Goal: Task Accomplishment & Management: Complete application form

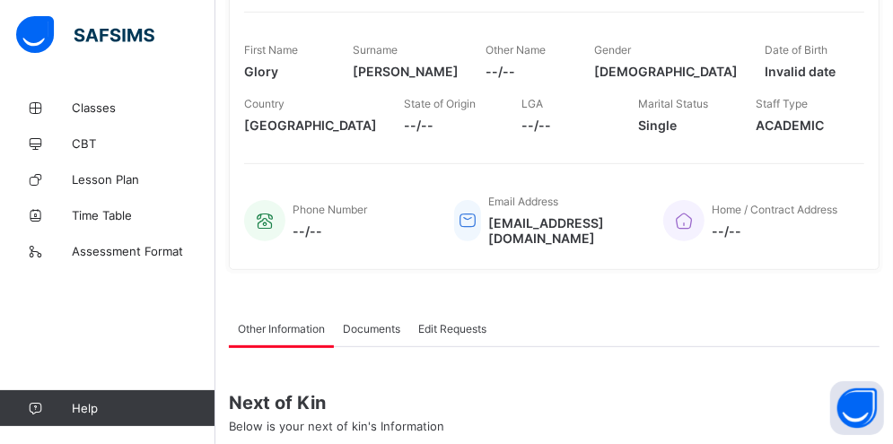
scroll to position [254, 0]
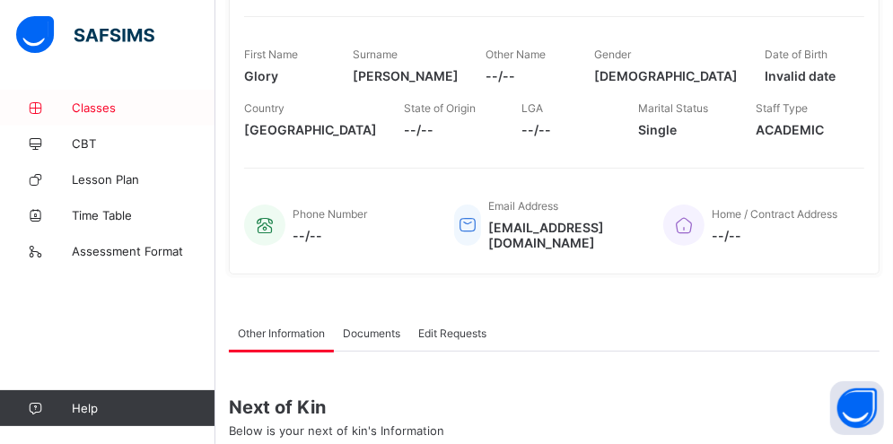
click at [104, 116] on link "Classes" at bounding box center [107, 108] width 215 height 36
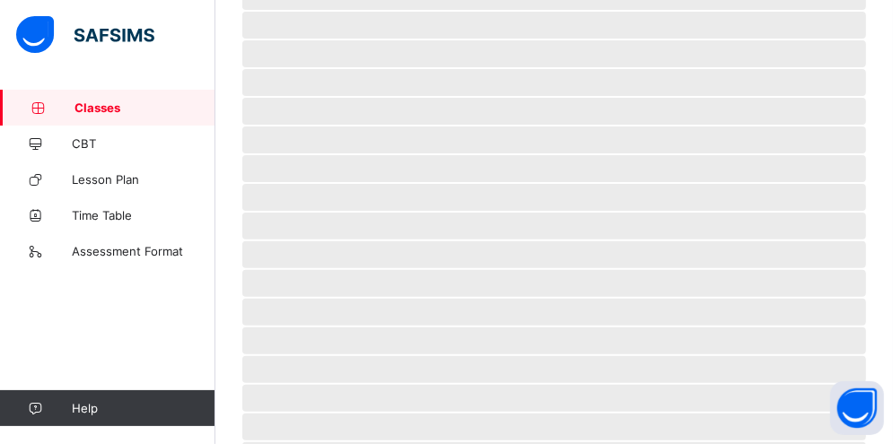
click at [104, 116] on link "Classes" at bounding box center [107, 108] width 215 height 36
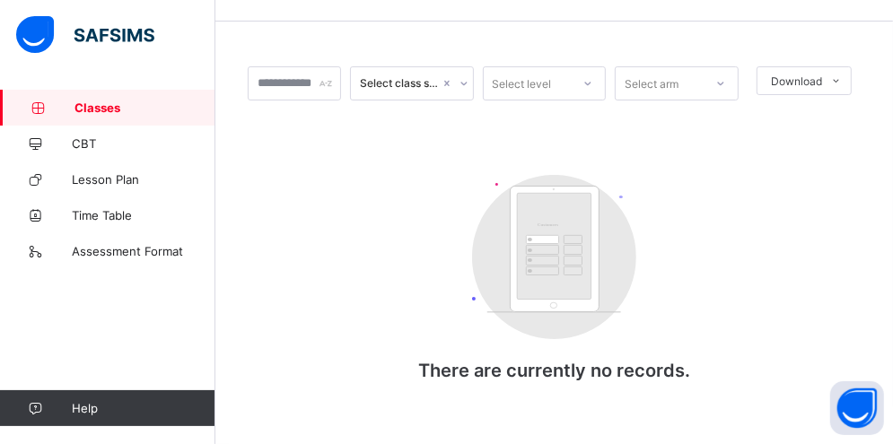
scroll to position [111, 0]
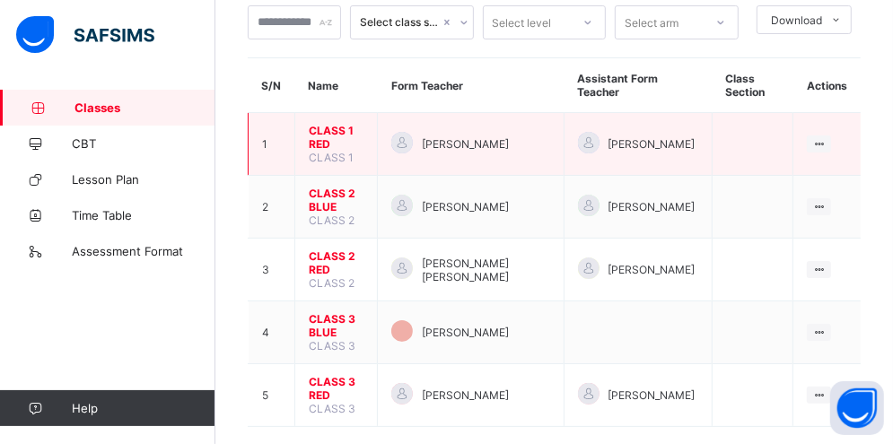
click at [322, 128] on span "CLASS 1 RED" at bounding box center [336, 137] width 55 height 27
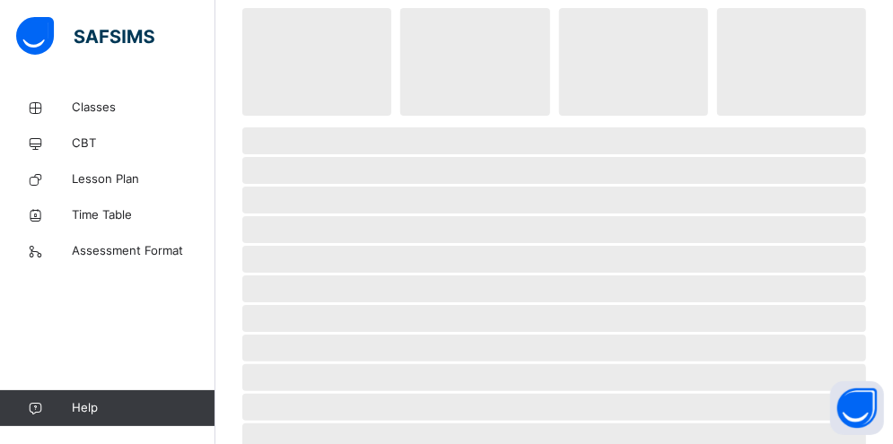
click at [322, 128] on span "‌" at bounding box center [554, 140] width 624 height 27
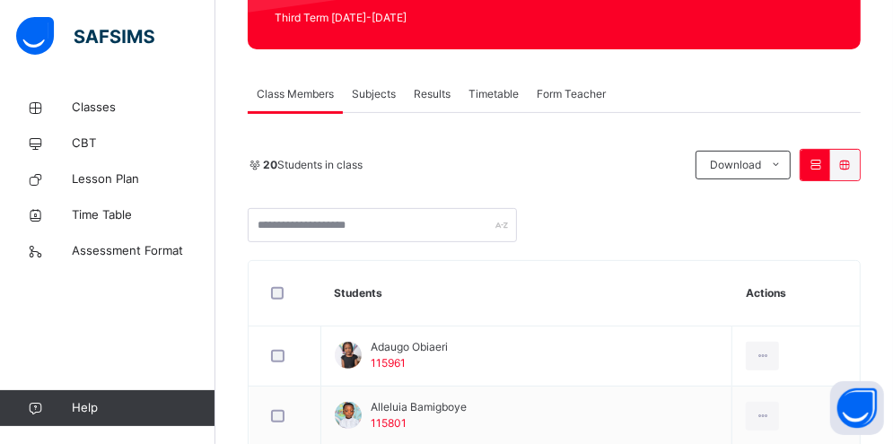
scroll to position [250, 0]
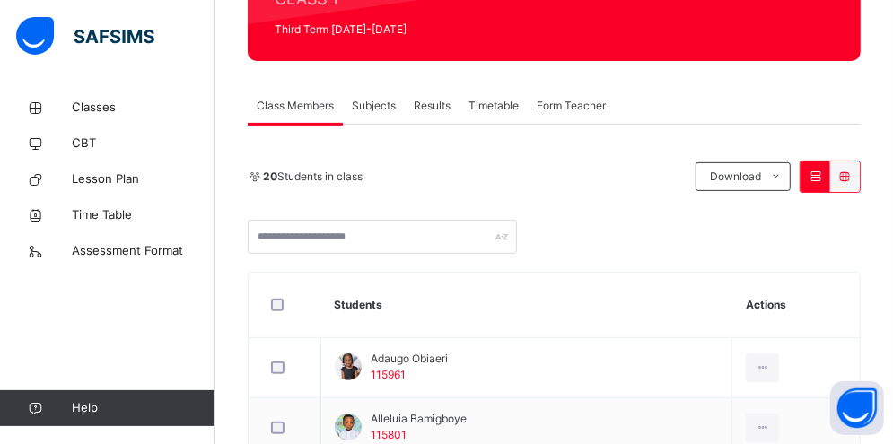
click at [372, 109] on span "Subjects" at bounding box center [374, 106] width 44 height 16
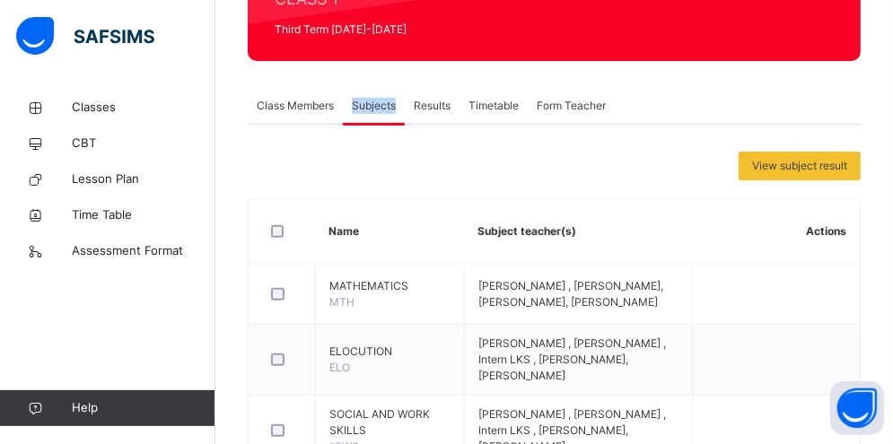
click at [372, 109] on span "Subjects" at bounding box center [374, 106] width 44 height 16
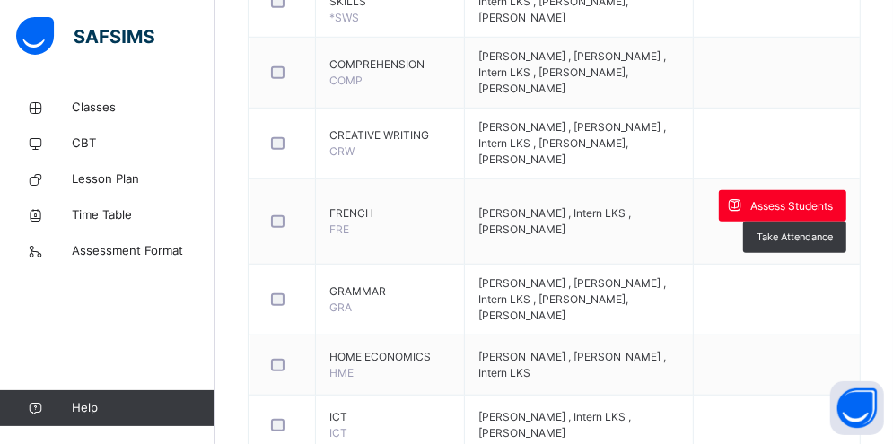
scroll to position [680, 0]
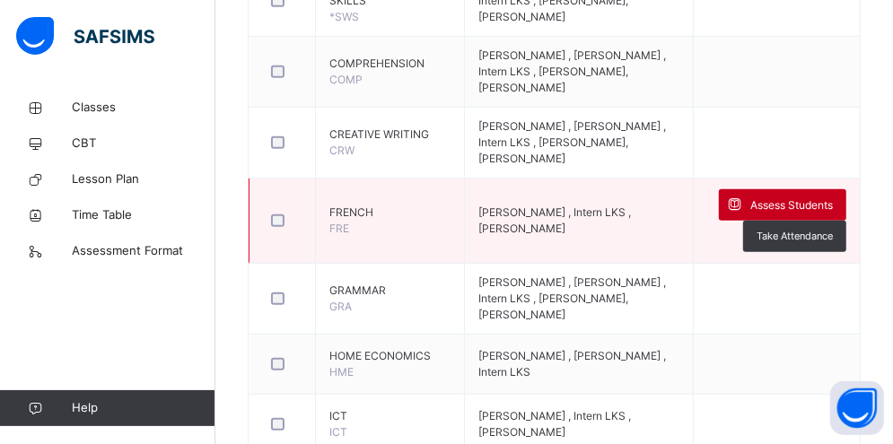
click at [812, 211] on span "Assess Students" at bounding box center [791, 205] width 83 height 16
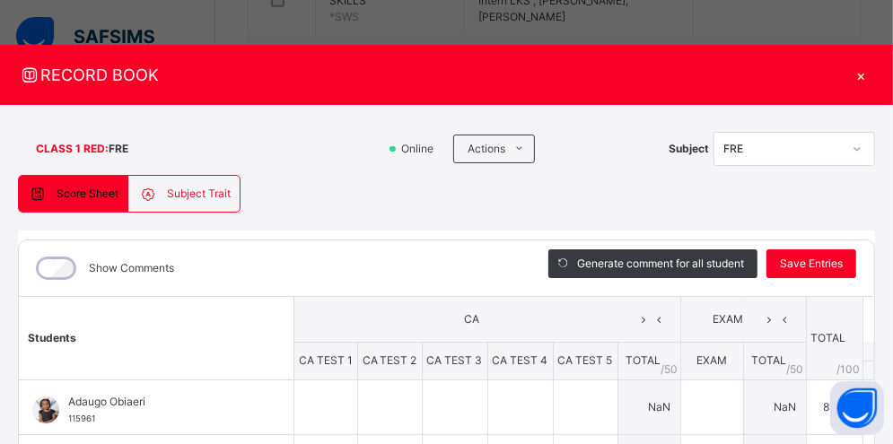
type input "**"
type input "*"
type input "**"
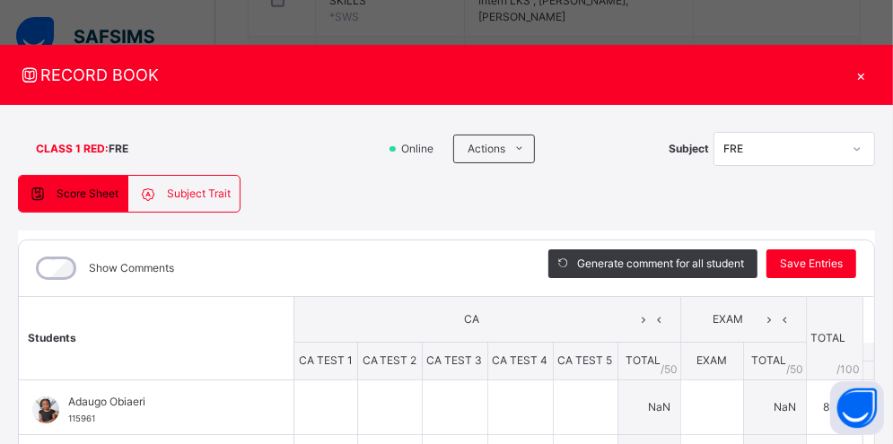
type input "**"
type input "*"
type input "**"
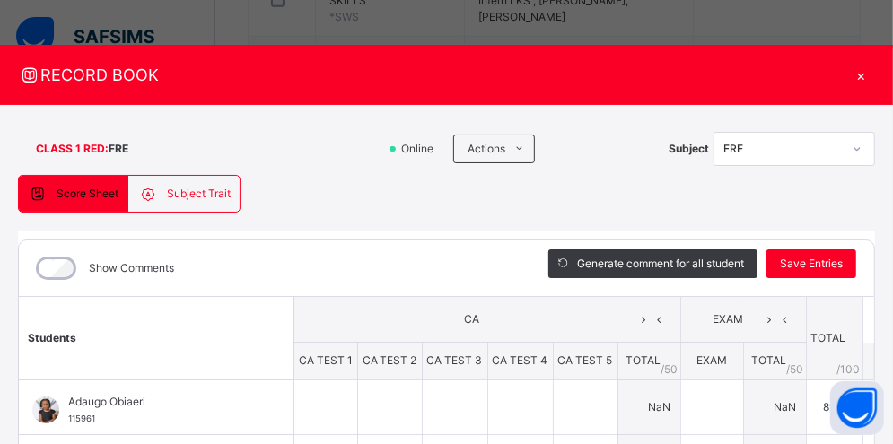
type input "**"
type input "*"
type input "**"
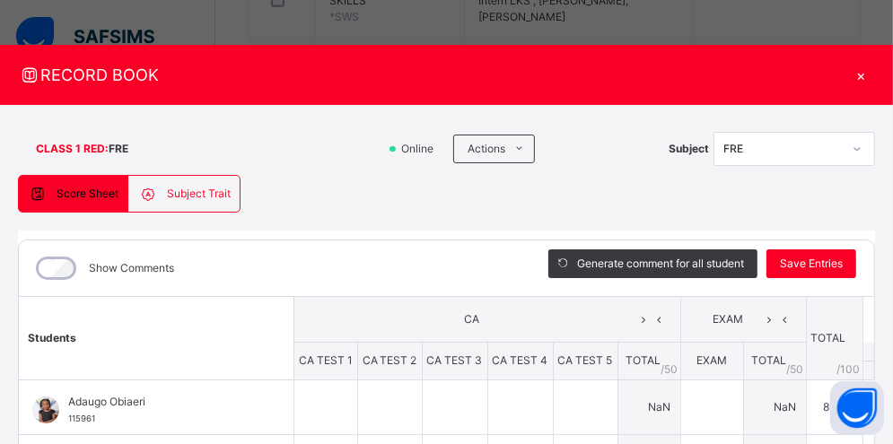
type input "*"
type input "**"
type input "*"
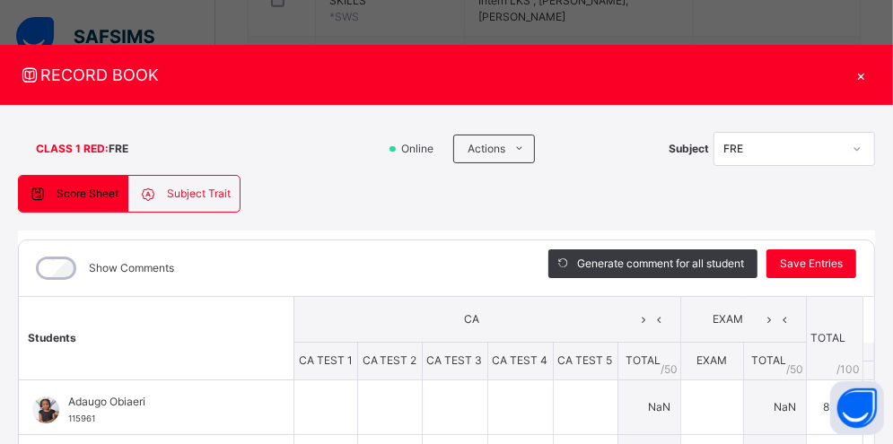
type input "*"
type input "**"
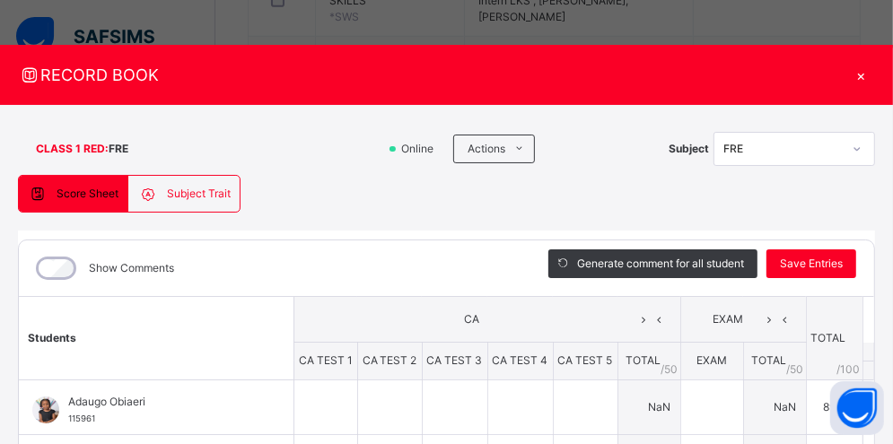
type input "*"
type input "**"
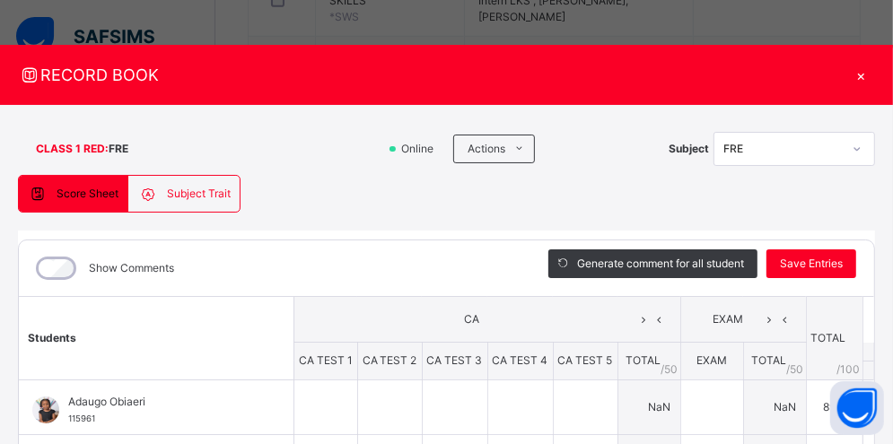
type input "**"
type input "*"
type input "**"
type input "*"
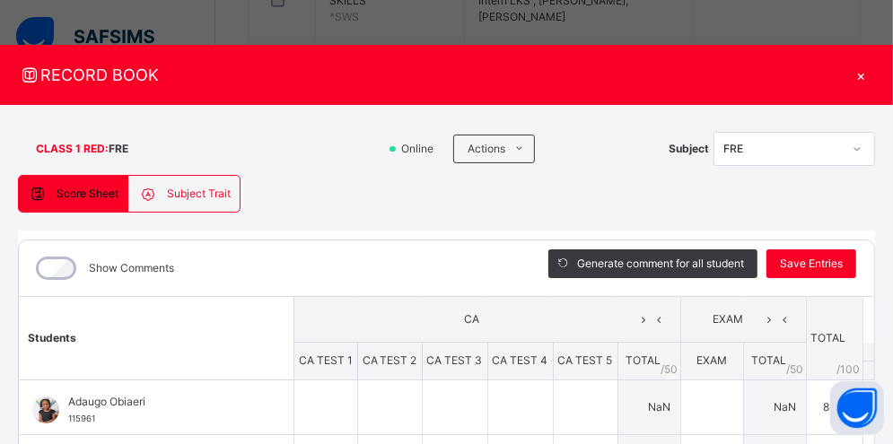
type input "**"
type input "*"
type input "**"
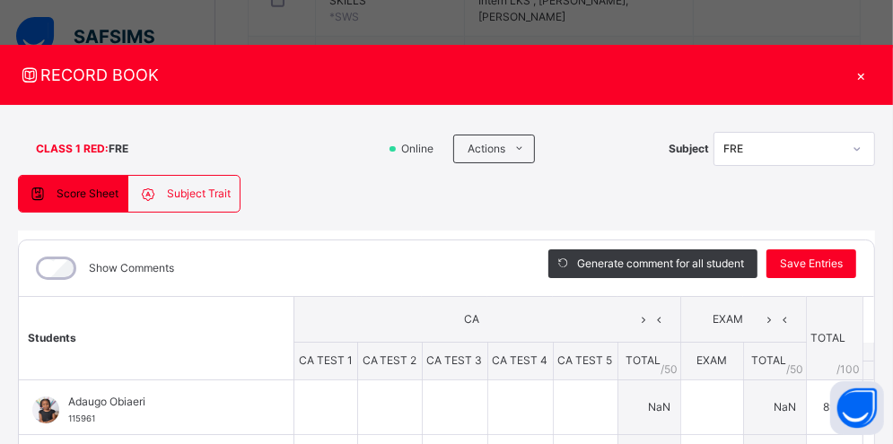
type input "**"
type input "*"
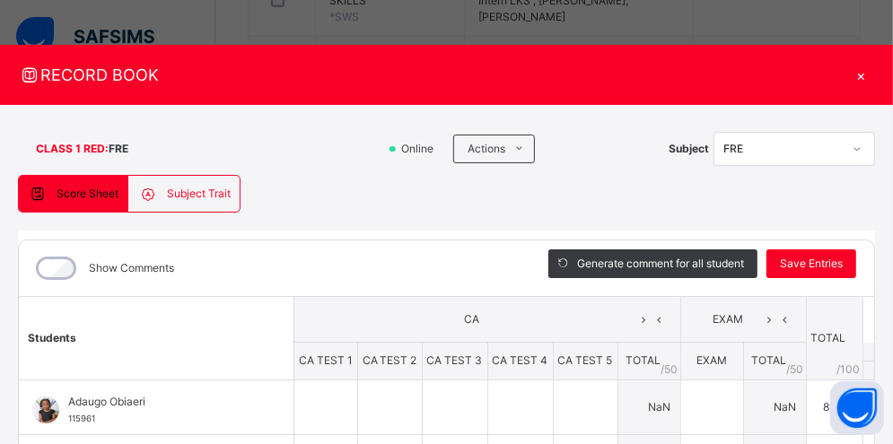
type input "**"
type input "*"
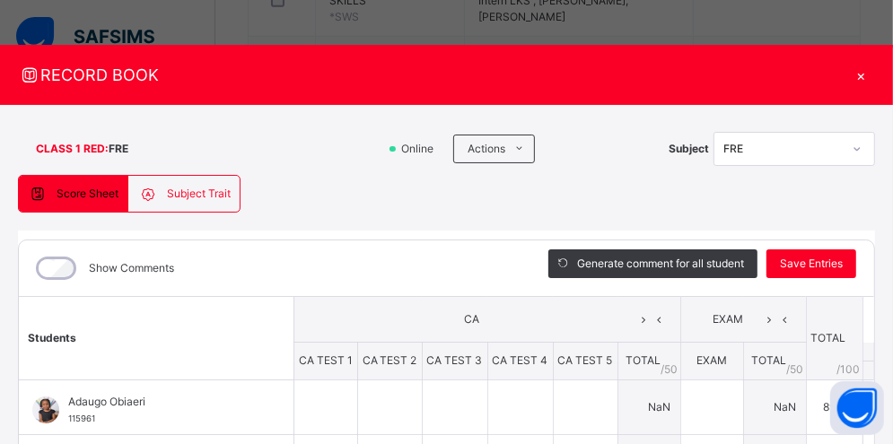
type input "**"
type input "*"
type input "**"
type input "*"
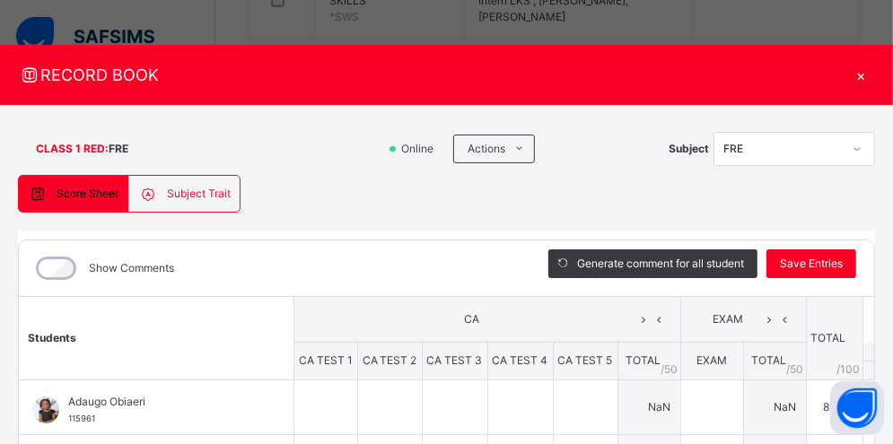
type input "*"
type input "**"
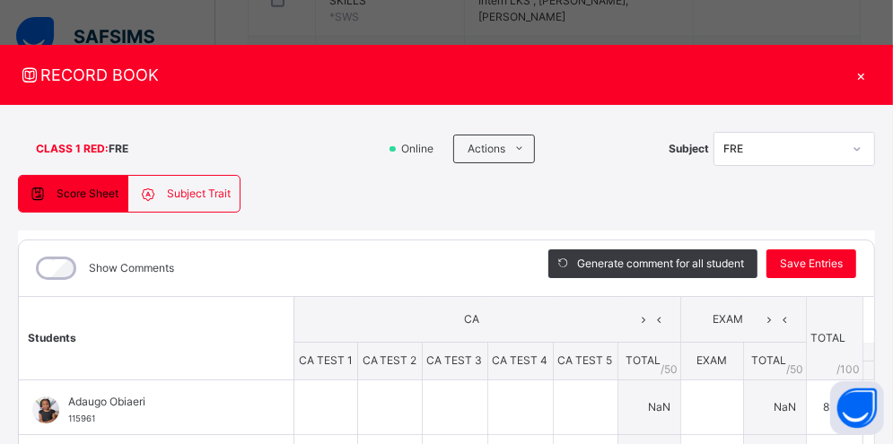
type input "*"
type input "**"
type input "*"
type input "**"
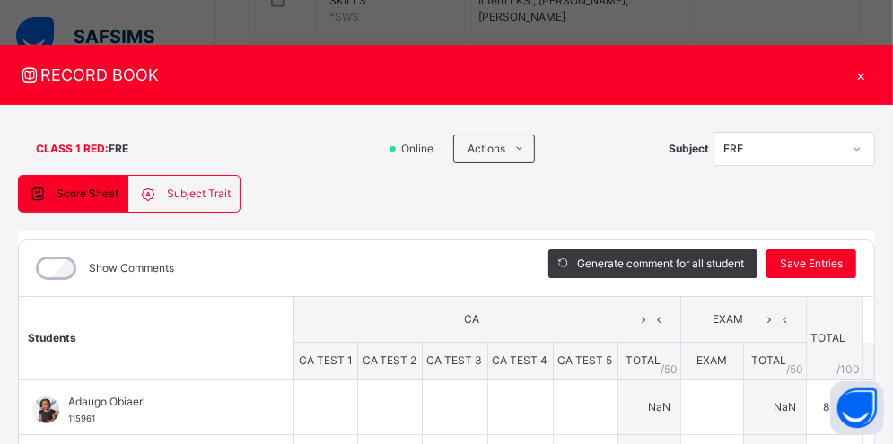
type input "*"
type input "**"
type input "*"
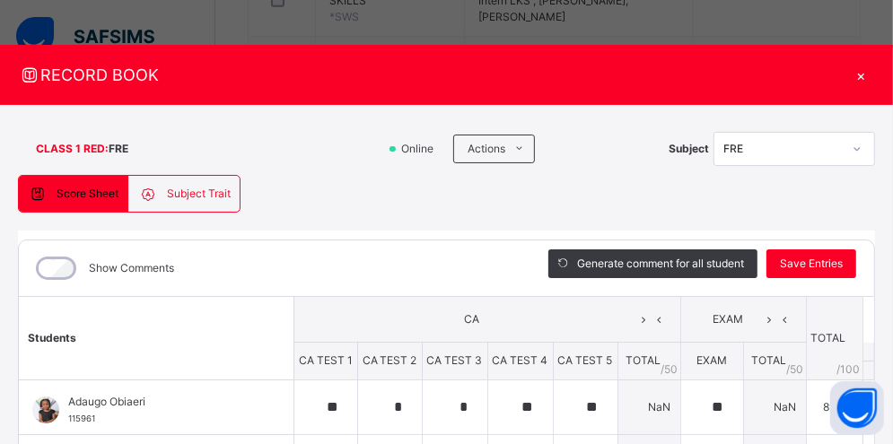
type input "**"
type input "*"
type input "**"
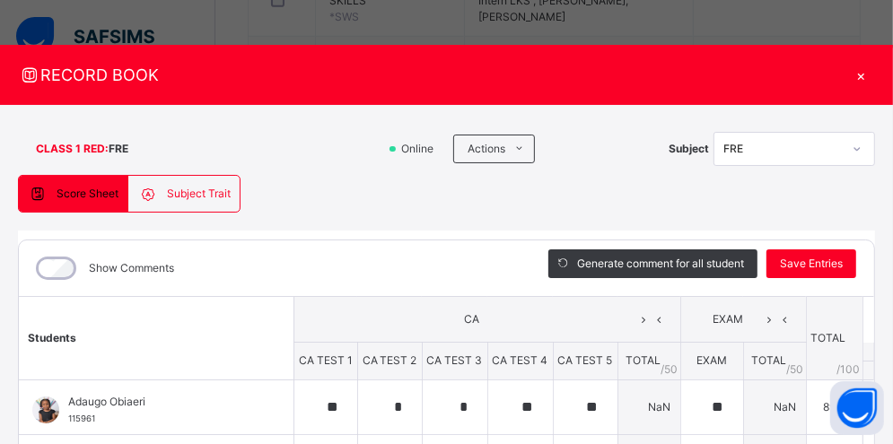
type input "**"
type input "*"
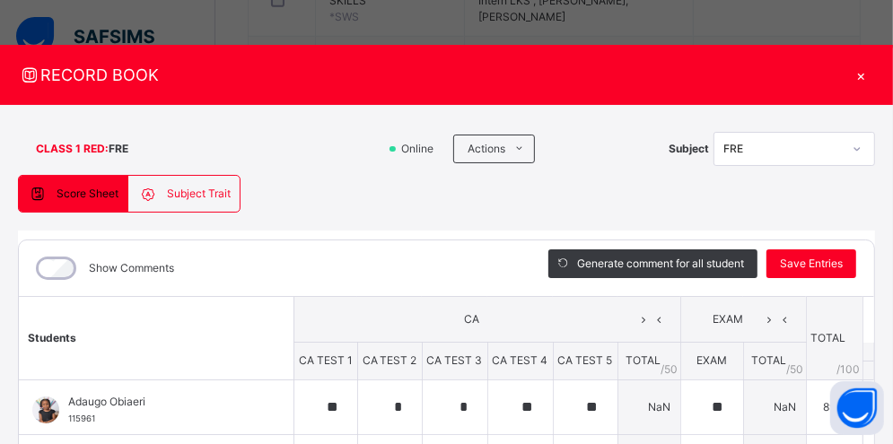
type input "**"
type input "*"
type input "**"
type input "*"
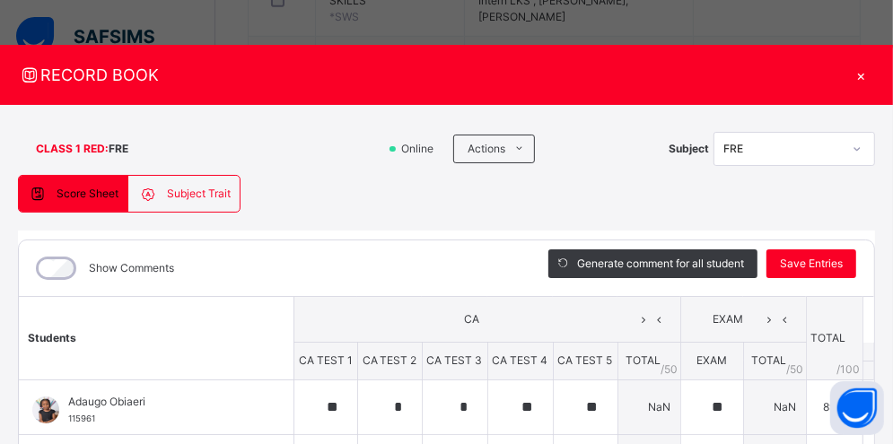
type input "**"
type input "*"
type input "**"
type input "*"
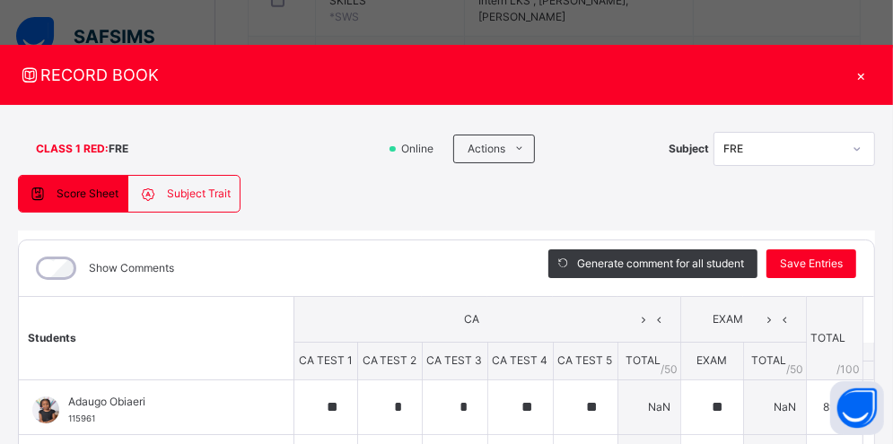
type input "*"
type input "**"
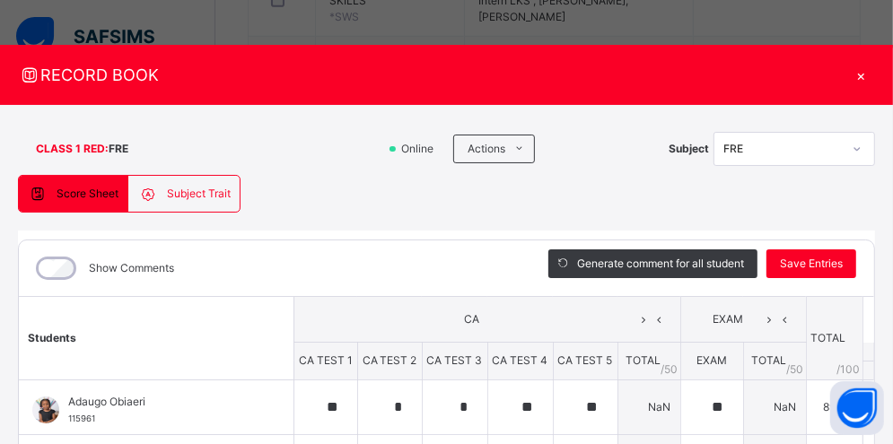
type input "**"
type input "*"
type input "**"
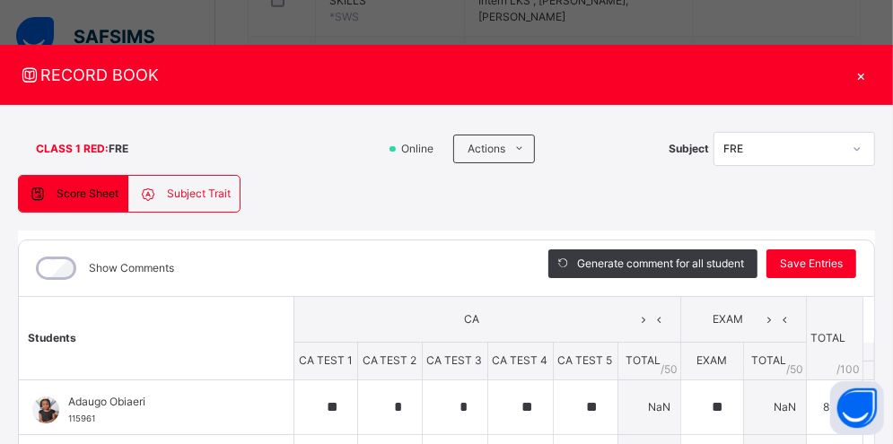
type input "**"
type input "*"
type input "**"
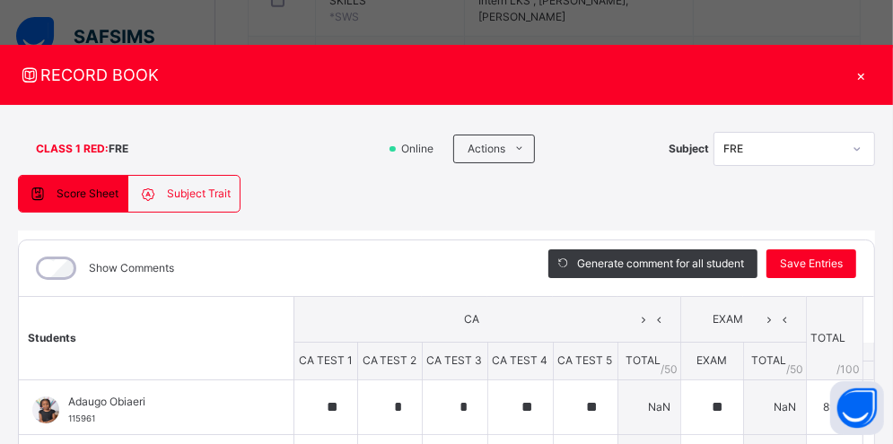
type input "*"
type input "**"
type input "*"
type input "**"
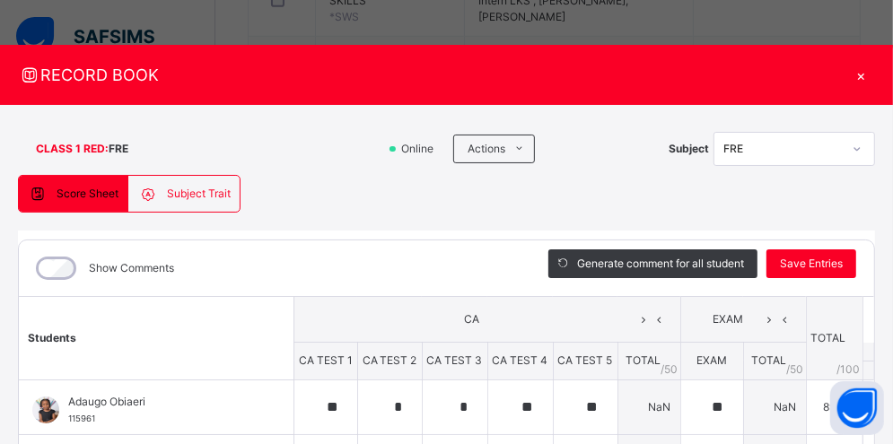
type input "**"
type input "*"
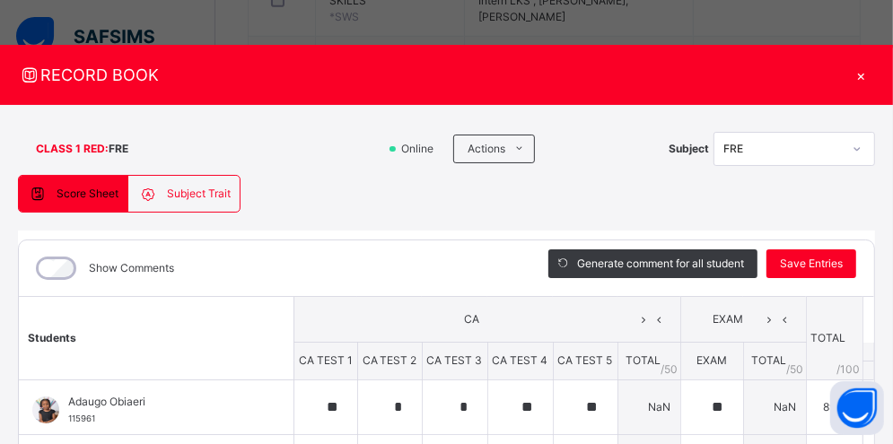
type input "*"
type input "**"
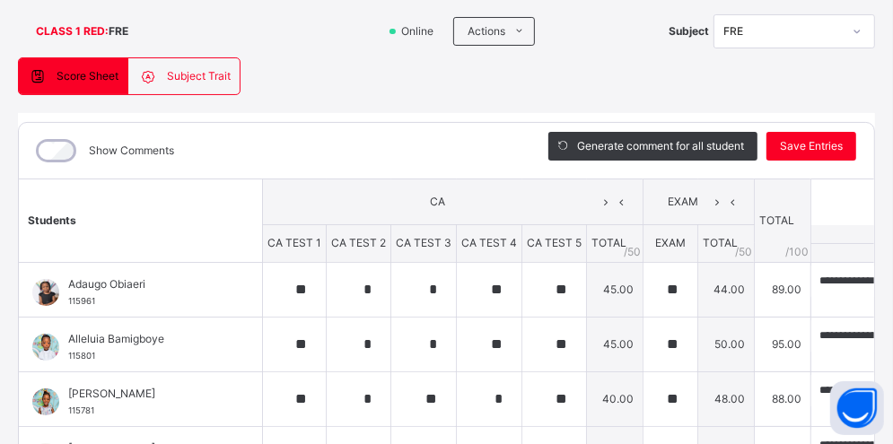
scroll to position [61, 0]
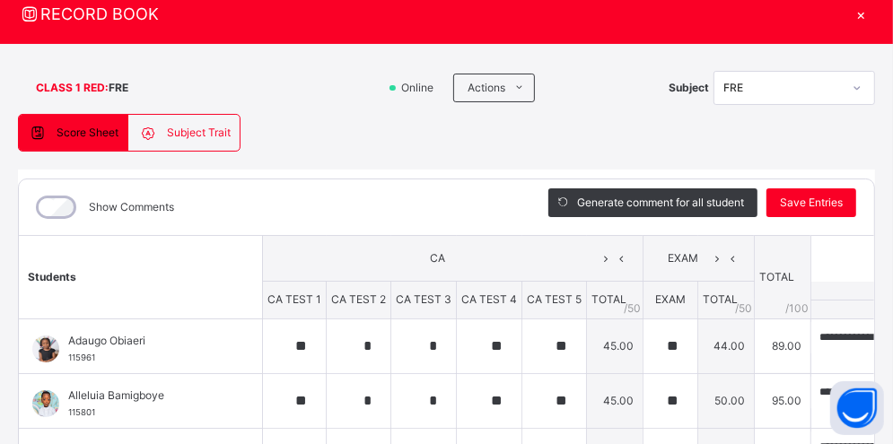
click at [218, 144] on div "Subject Trait" at bounding box center [183, 133] width 110 height 36
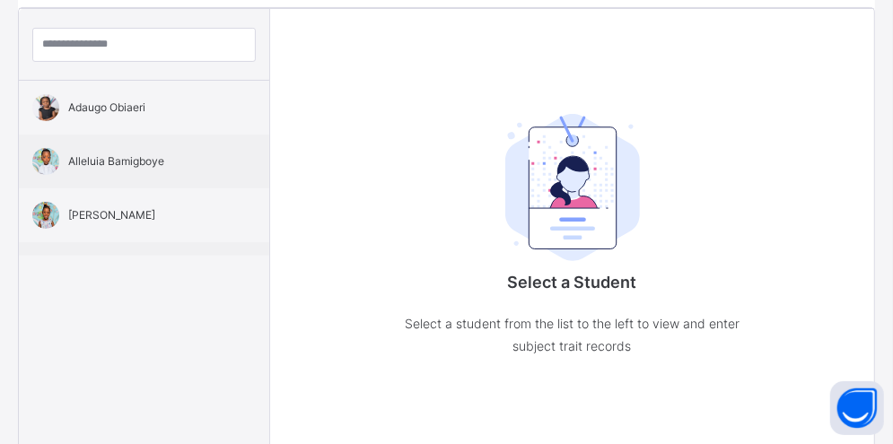
click at [368, 286] on div "Select a Student Select a student from the list to the left to view and enter s…" at bounding box center [572, 230] width 604 height 443
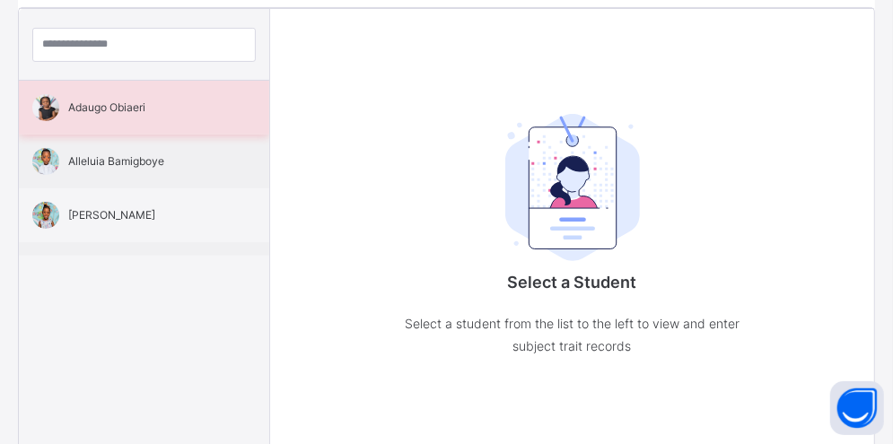
click at [158, 111] on span "Adaugo Obiaeri" at bounding box center [148, 108] width 161 height 16
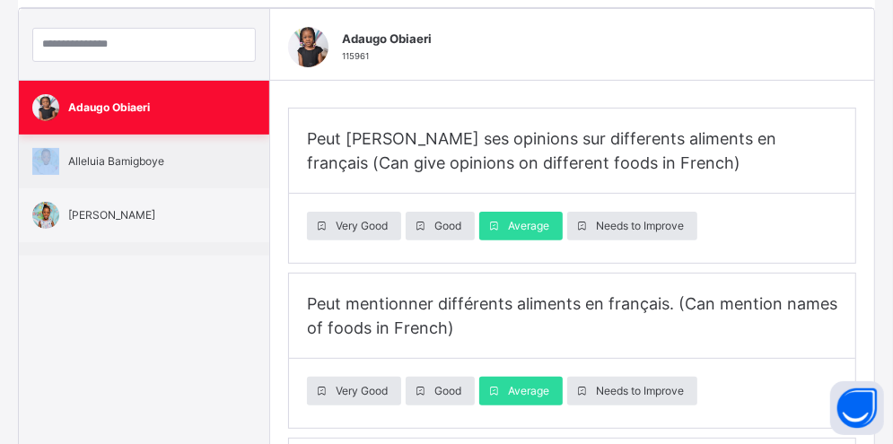
click at [158, 111] on span "Adaugo Obiaeri" at bounding box center [148, 108] width 161 height 16
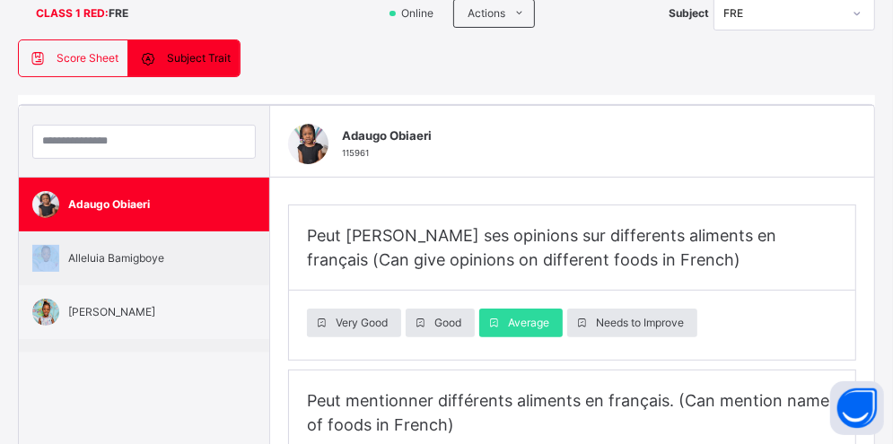
scroll to position [134, 0]
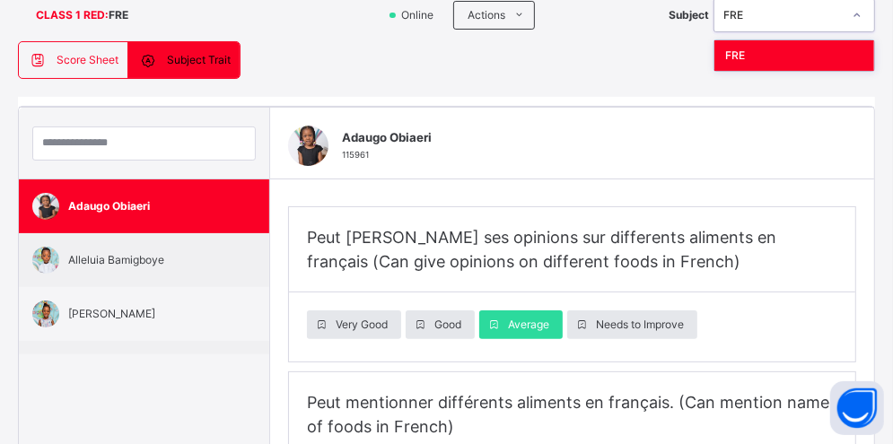
click at [861, 22] on div at bounding box center [857, 15] width 31 height 29
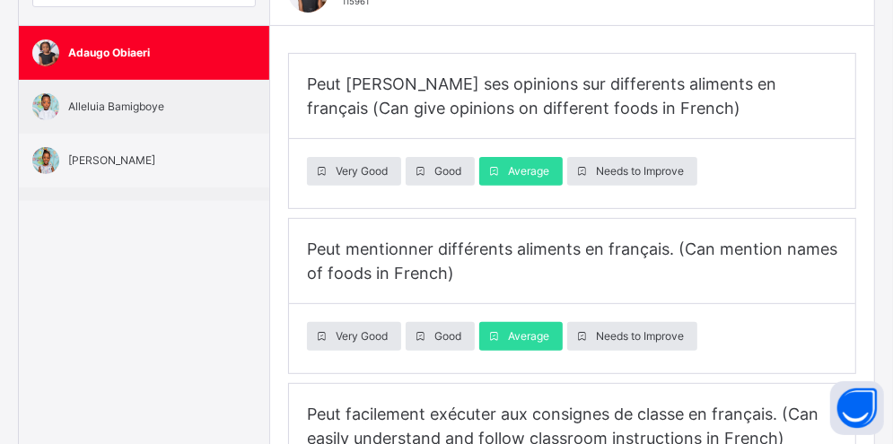
scroll to position [287, 0]
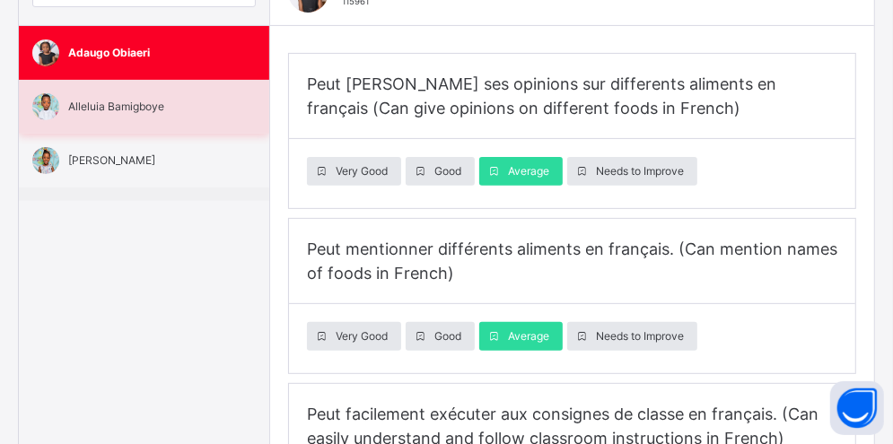
click at [144, 117] on div "Alleluia Bamigboye" at bounding box center [144, 107] width 250 height 54
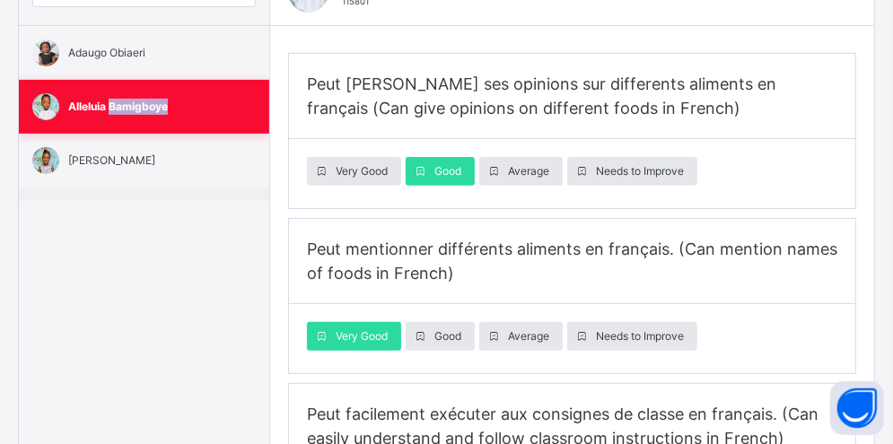
click at [144, 117] on div "Alleluia Bamigboye" at bounding box center [144, 107] width 250 height 54
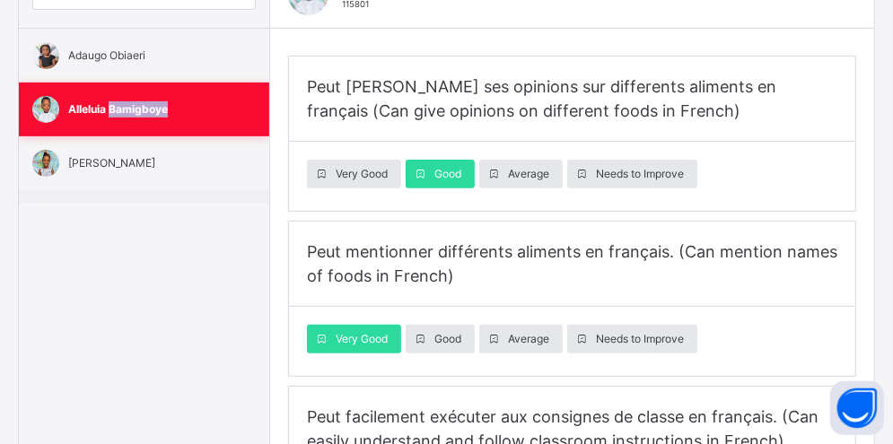
scroll to position [284, 0]
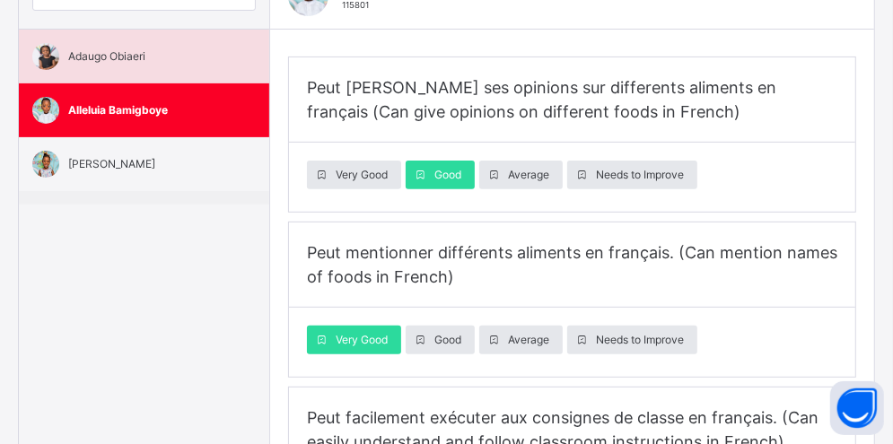
drag, startPoint x: 144, startPoint y: 117, endPoint x: 126, endPoint y: 47, distance: 72.3
click at [126, 48] on span "Adaugo Obiaeri" at bounding box center [148, 56] width 161 height 16
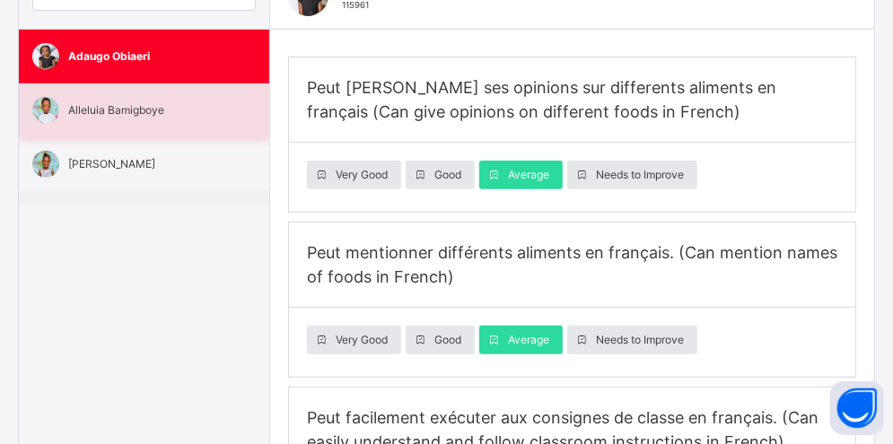
click at [155, 119] on div "Alleluia Bamigboye" at bounding box center [144, 110] width 250 height 54
type input "**********"
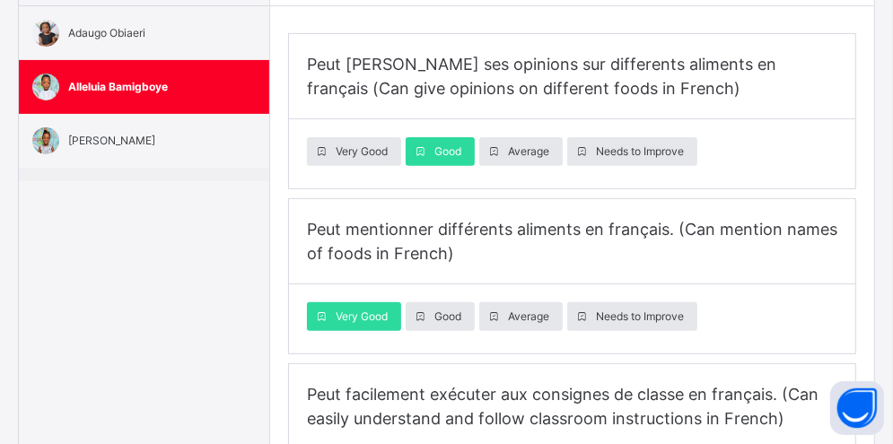
scroll to position [314, 0]
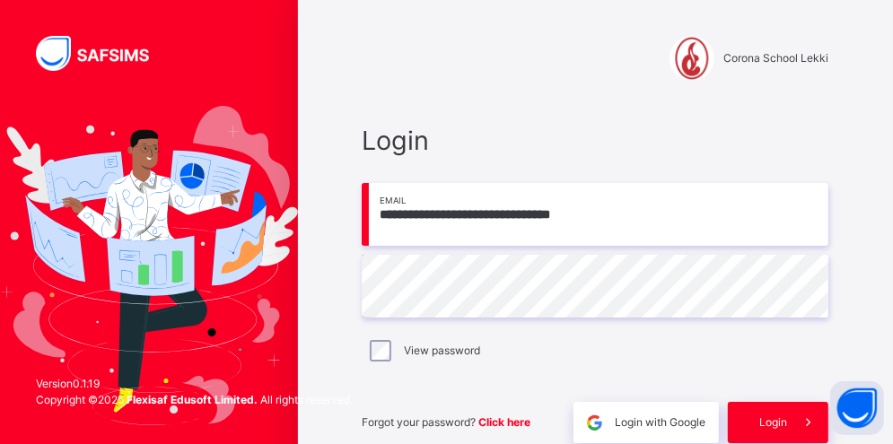
scroll to position [86, 0]
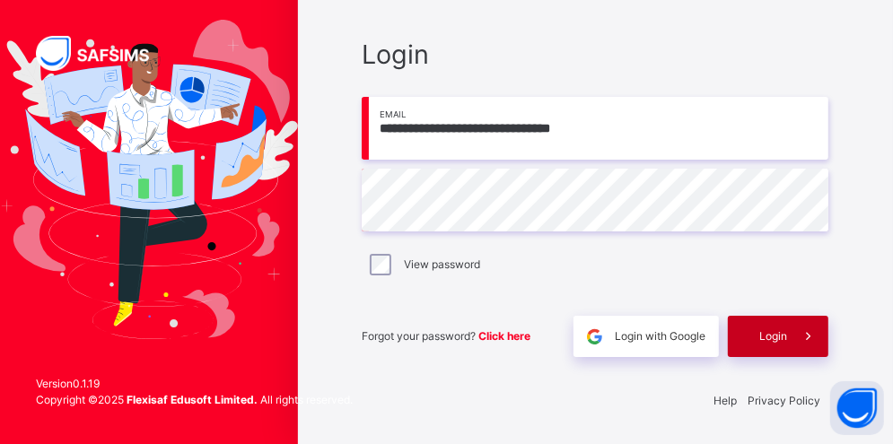
click at [762, 325] on div "Login" at bounding box center [778, 336] width 101 height 41
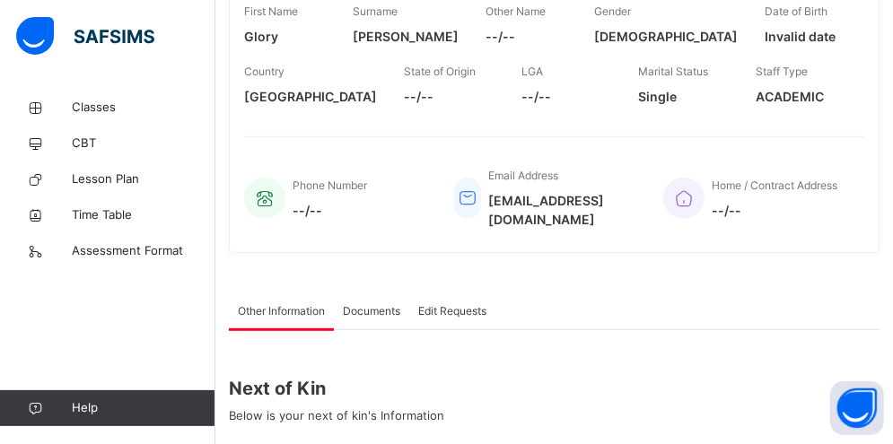
scroll to position [309, 0]
click at [525, 227] on div "Glory [PERSON_NAME] Active Request profile edit Change email Change Password Fi…" at bounding box center [554, 25] width 651 height 453
click at [104, 114] on span "Classes" at bounding box center [144, 108] width 144 height 18
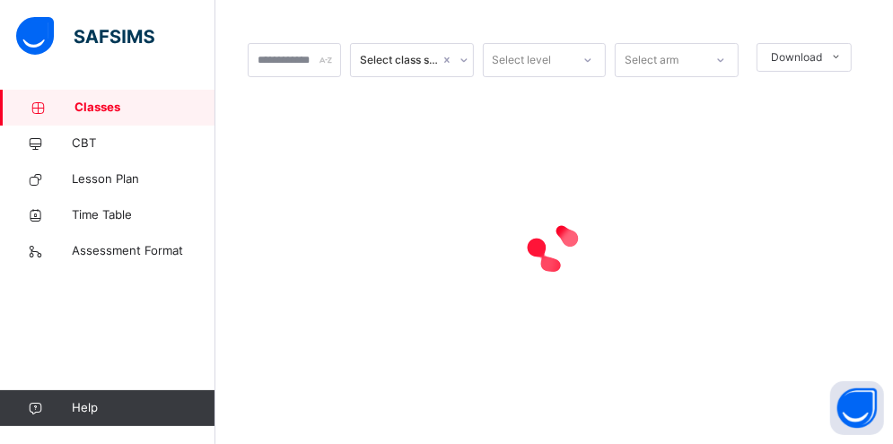
click at [104, 114] on span "Classes" at bounding box center [145, 108] width 141 height 18
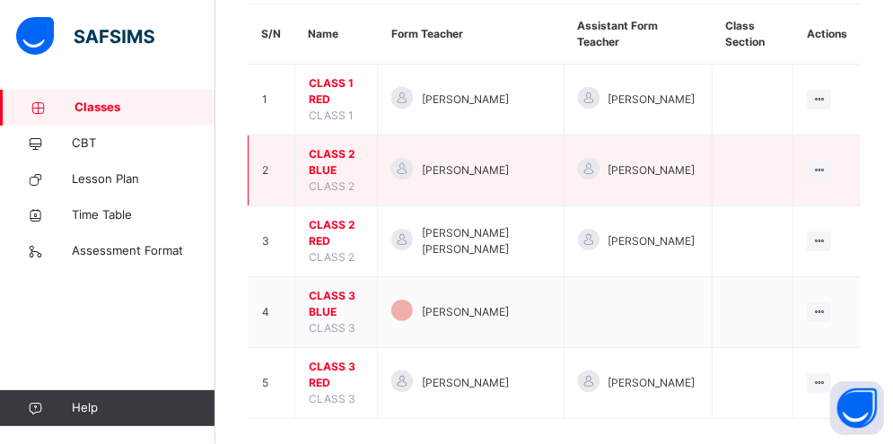
click at [339, 146] on span "CLASS 2 BLUE" at bounding box center [336, 162] width 55 height 32
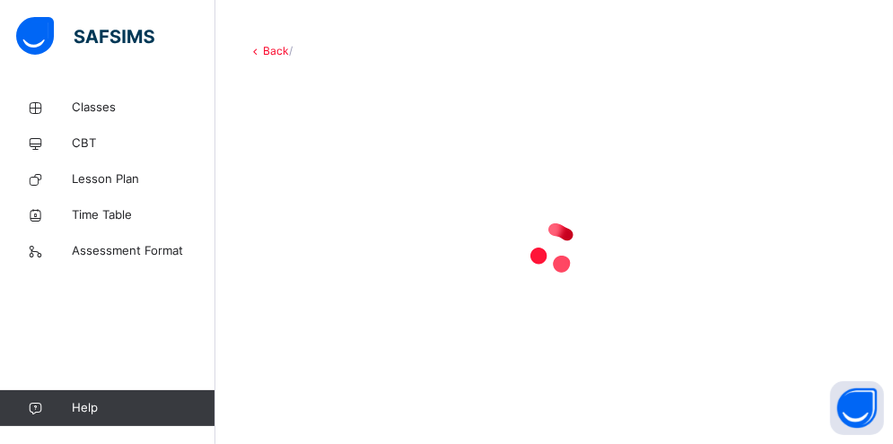
click at [339, 135] on div at bounding box center [554, 247] width 613 height 341
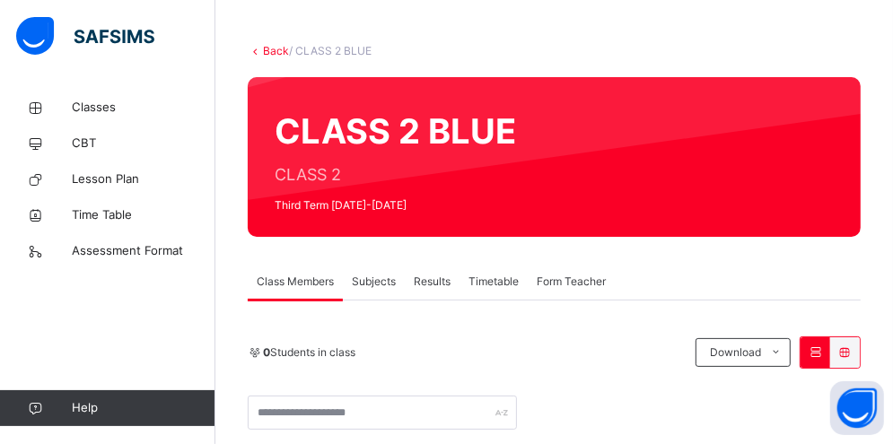
scroll to position [165, 0]
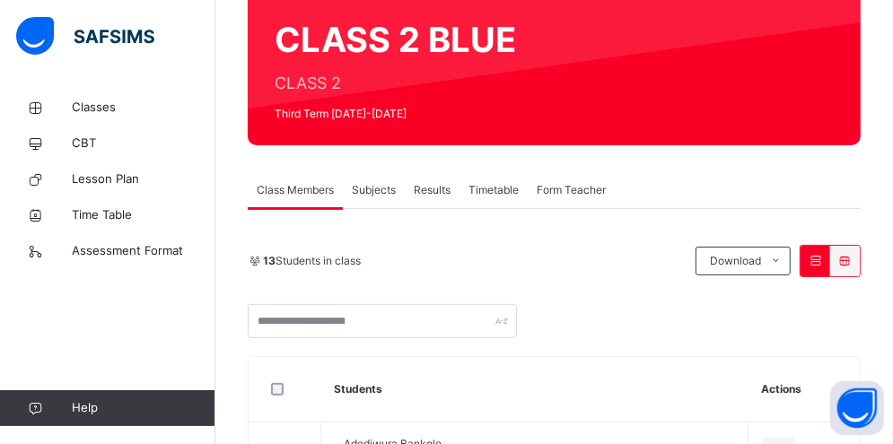
click at [396, 197] on span "Subjects" at bounding box center [374, 190] width 44 height 16
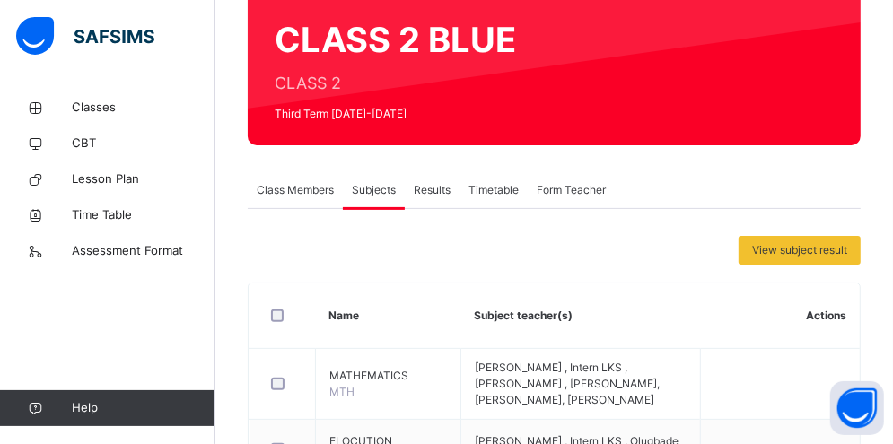
click at [391, 190] on span "Subjects" at bounding box center [374, 190] width 44 height 16
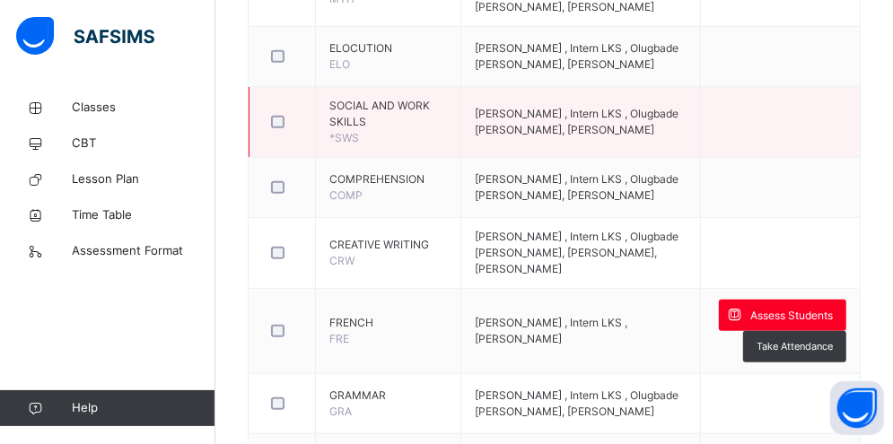
scroll to position [561, 0]
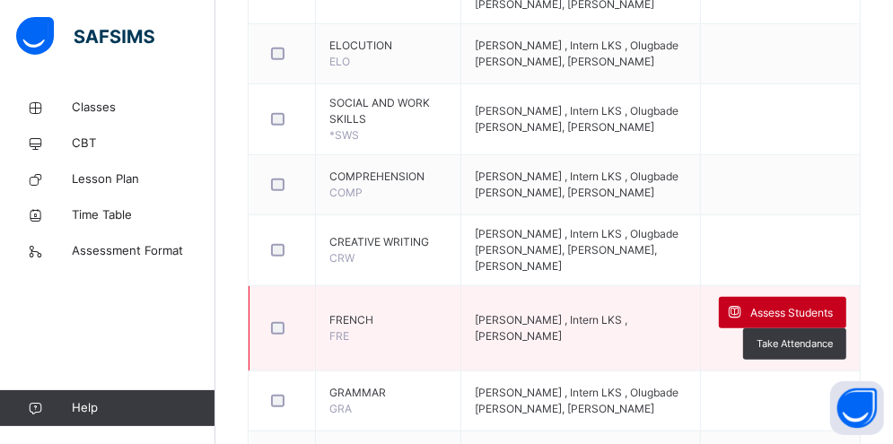
click at [789, 313] on span "Assess Students" at bounding box center [791, 313] width 83 height 16
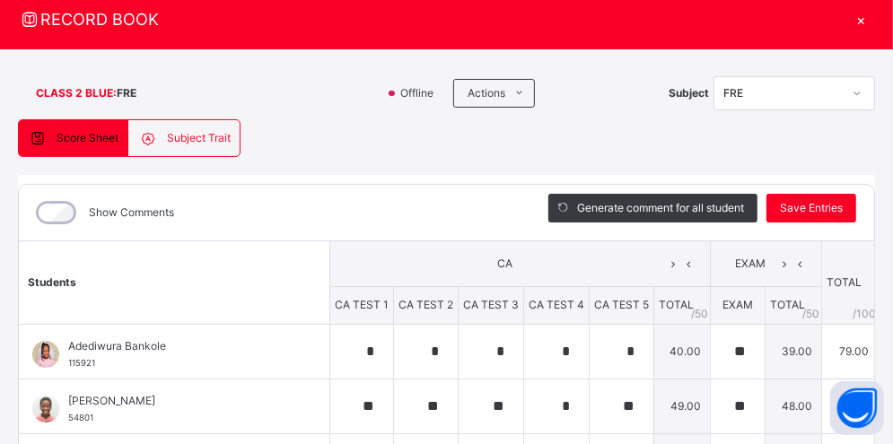
scroll to position [57, 0]
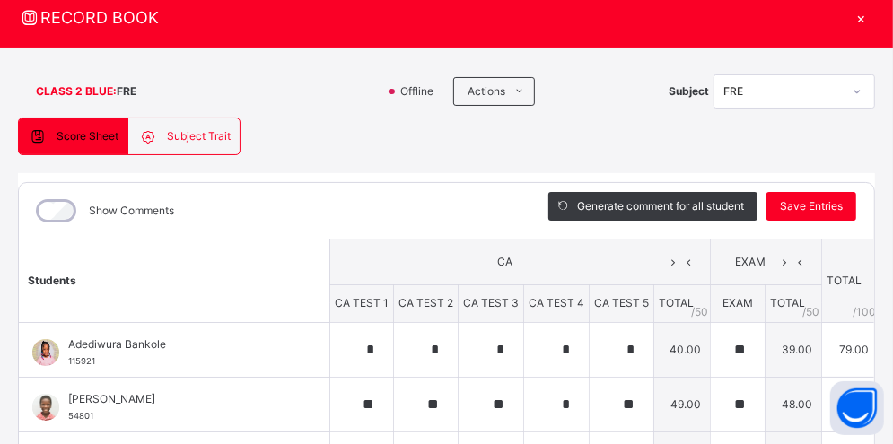
click at [211, 129] on span "Subject Trait" at bounding box center [199, 136] width 64 height 16
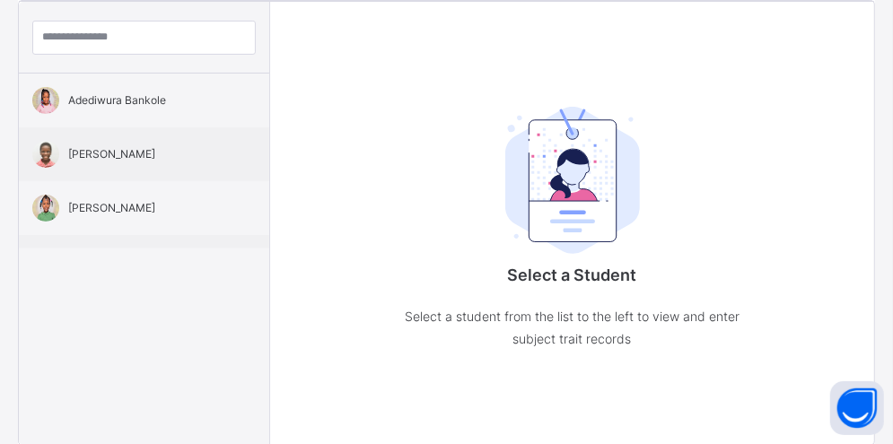
scroll to position [246, 0]
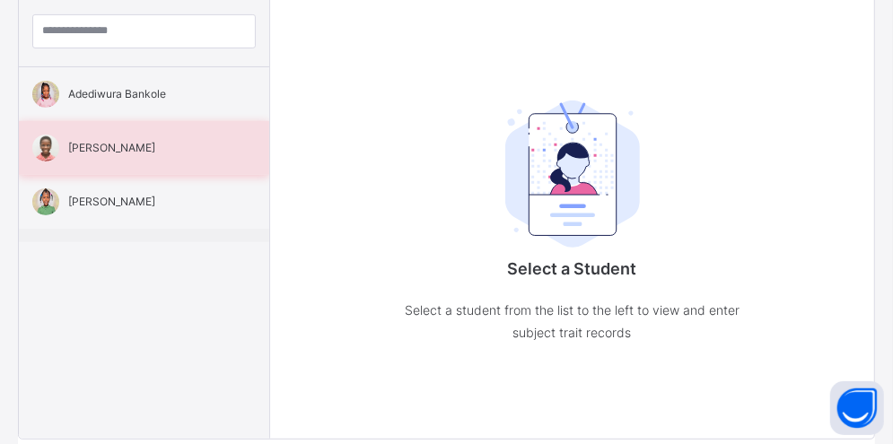
click at [143, 121] on div "[PERSON_NAME]" at bounding box center [144, 148] width 250 height 54
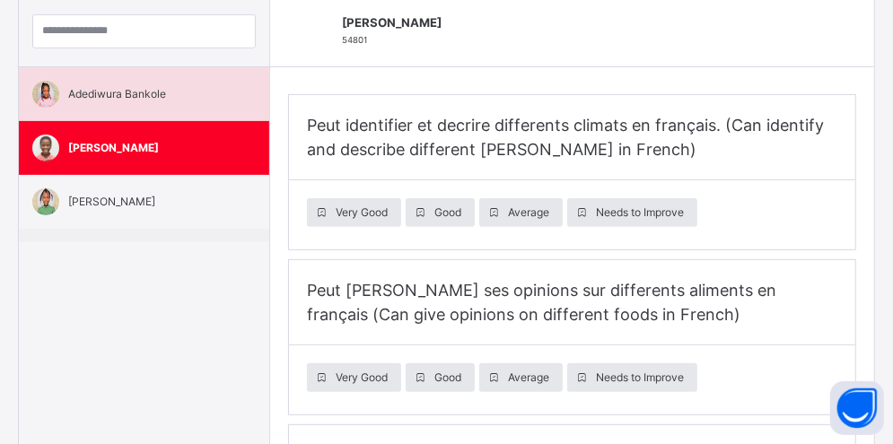
click at [154, 112] on div "Adediwura Bankole" at bounding box center [144, 94] width 250 height 54
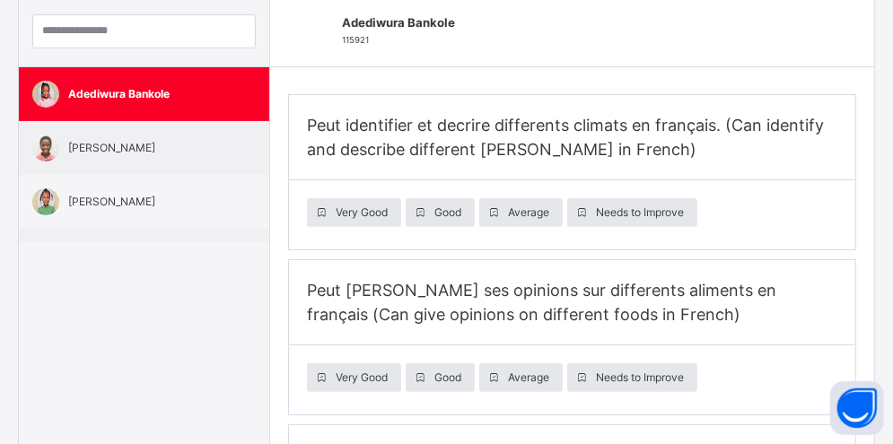
type input "**********"
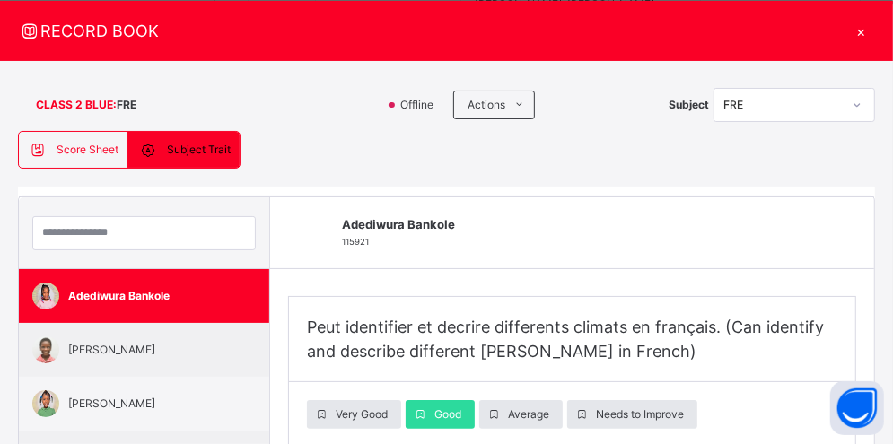
scroll to position [39, 0]
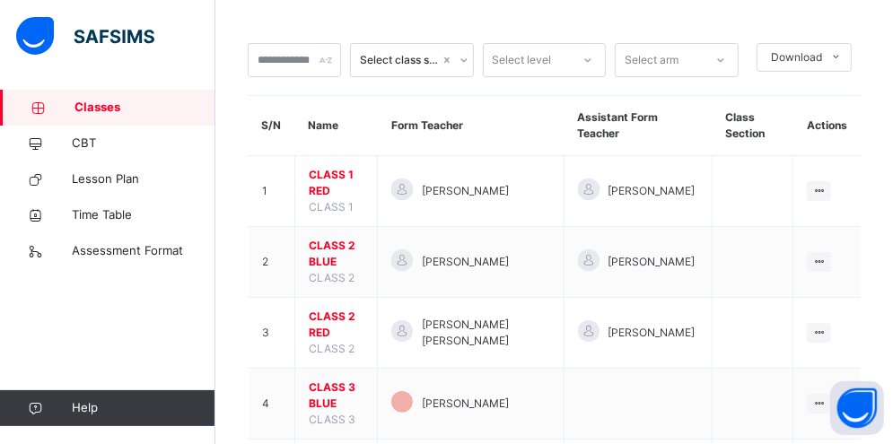
scroll to position [165, 0]
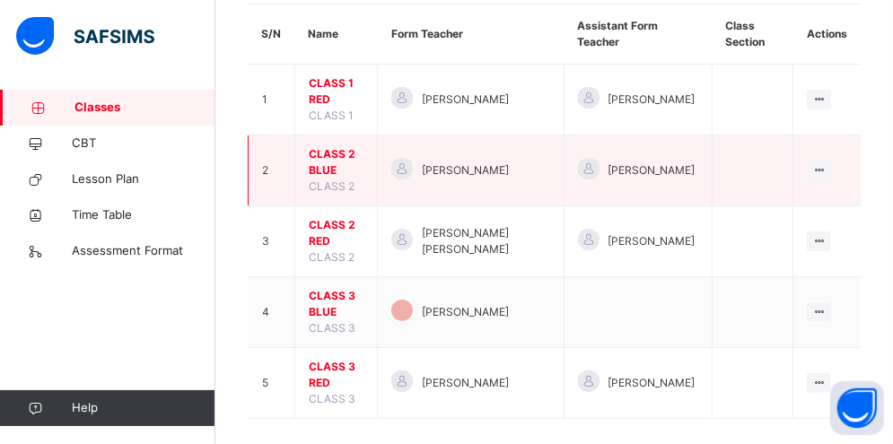
click at [356, 146] on span "CLASS 2 BLUE" at bounding box center [336, 162] width 55 height 32
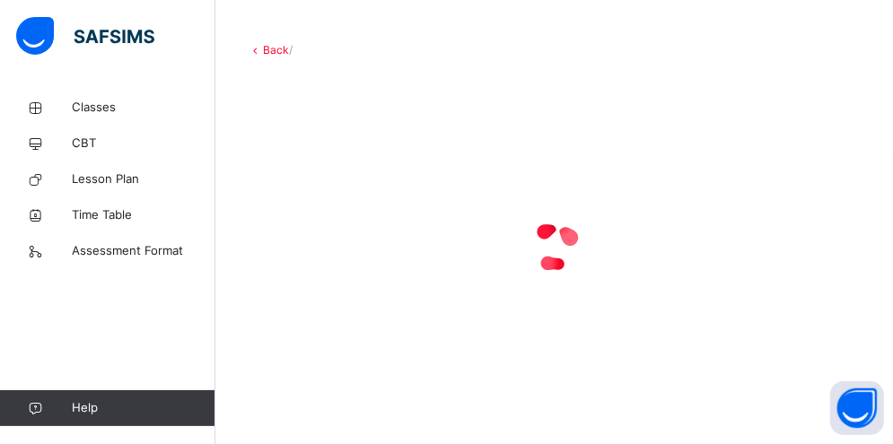
scroll to position [74, 0]
click at [356, 129] on div at bounding box center [554, 247] width 613 height 341
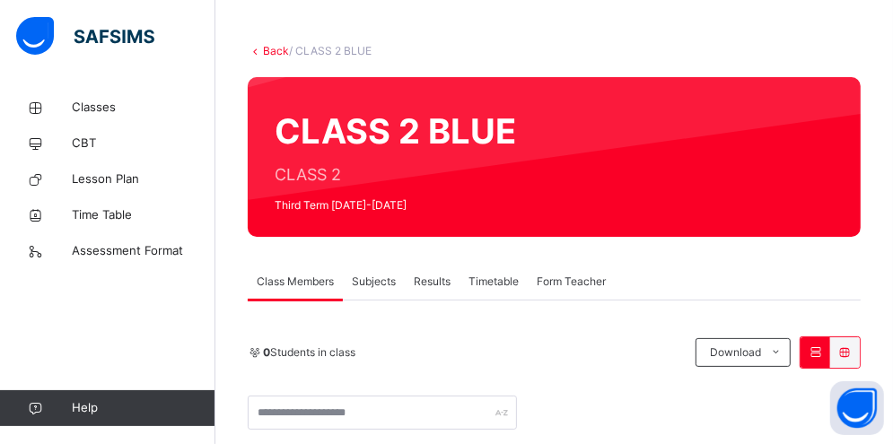
scroll to position [561, 0]
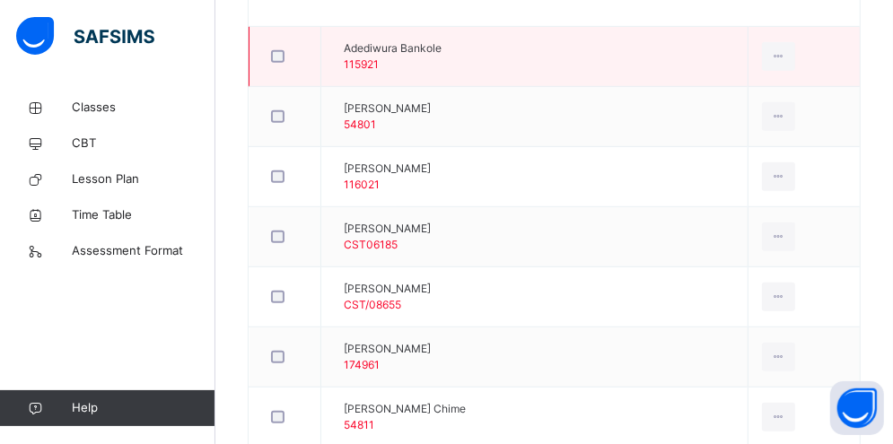
click at [442, 49] on span "Adediwura Bankole" at bounding box center [393, 48] width 98 height 16
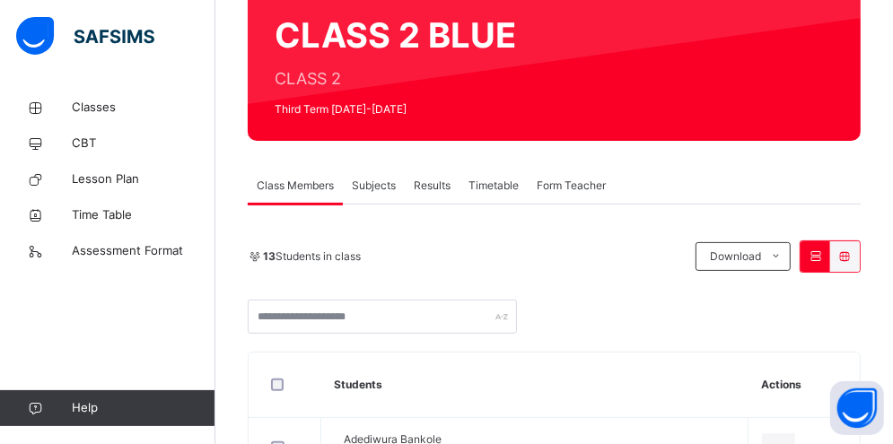
scroll to position [169, 0]
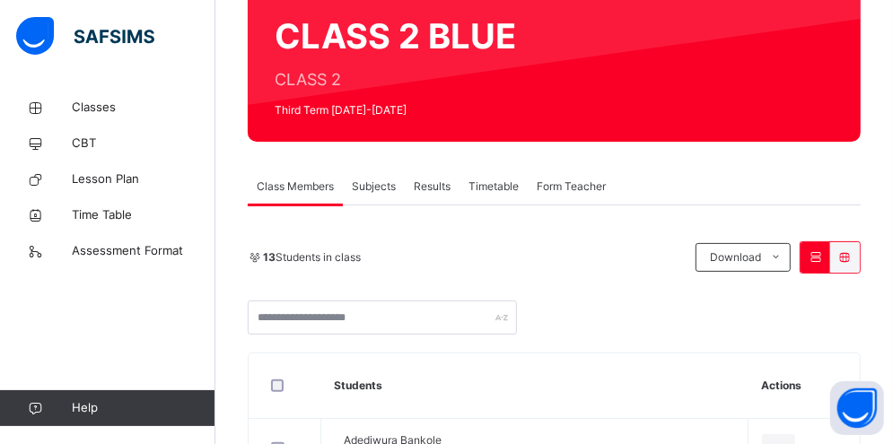
click at [366, 187] on span "Subjects" at bounding box center [374, 187] width 44 height 16
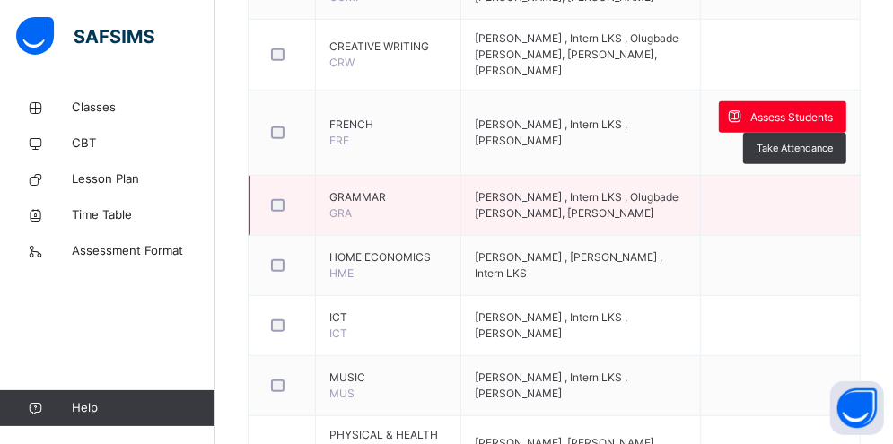
scroll to position [759, 0]
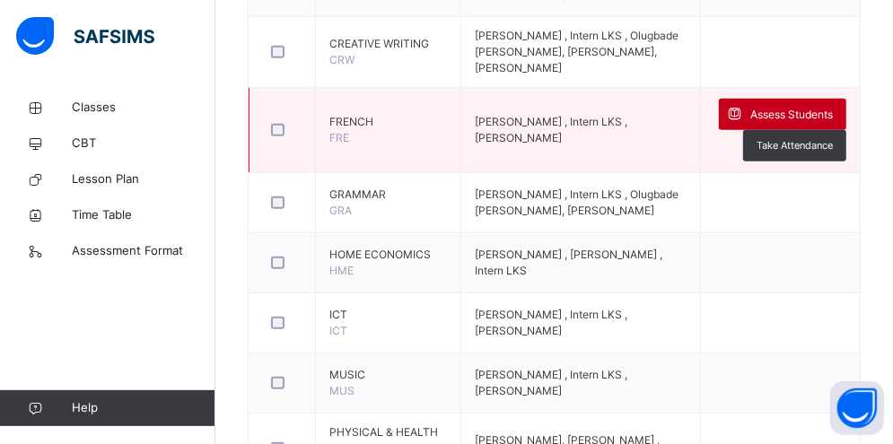
click at [774, 111] on span "Assess Students" at bounding box center [791, 115] width 83 height 16
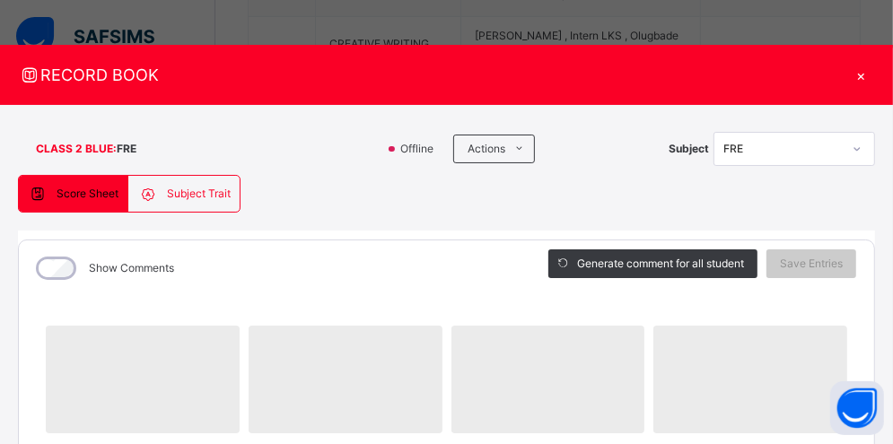
click at [191, 189] on span "Subject Trait" at bounding box center [199, 194] width 64 height 16
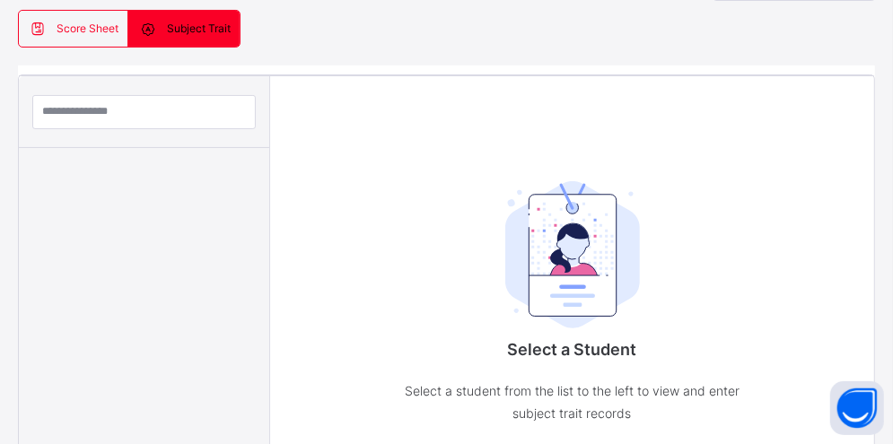
scroll to position [159, 0]
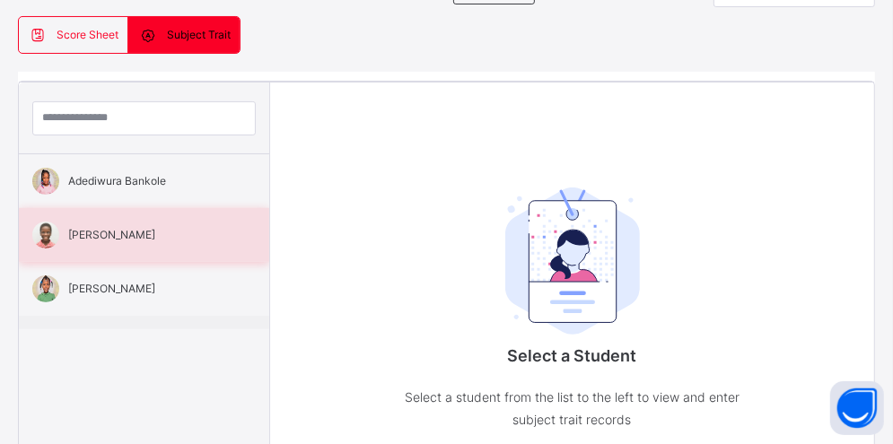
click at [118, 239] on span "[PERSON_NAME]" at bounding box center [148, 235] width 161 height 16
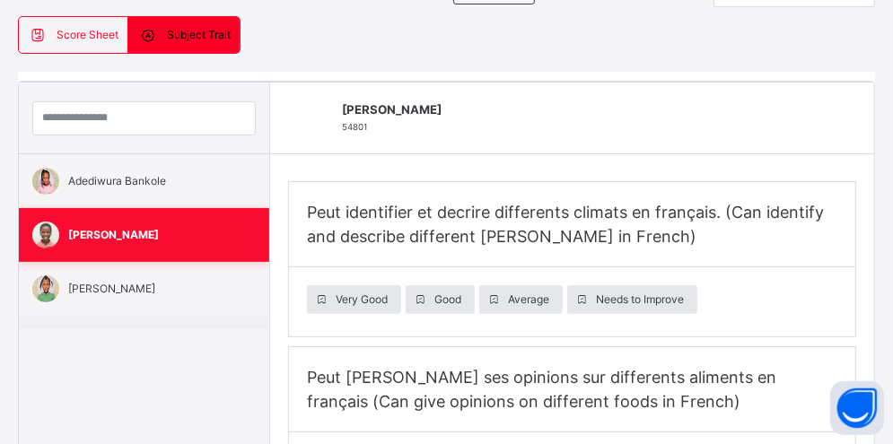
click at [118, 239] on span "[PERSON_NAME]" at bounding box center [148, 235] width 161 height 16
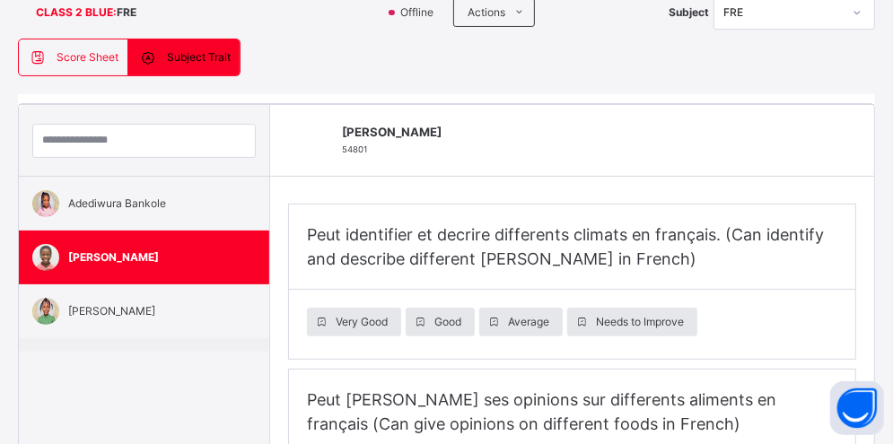
scroll to position [0, 0]
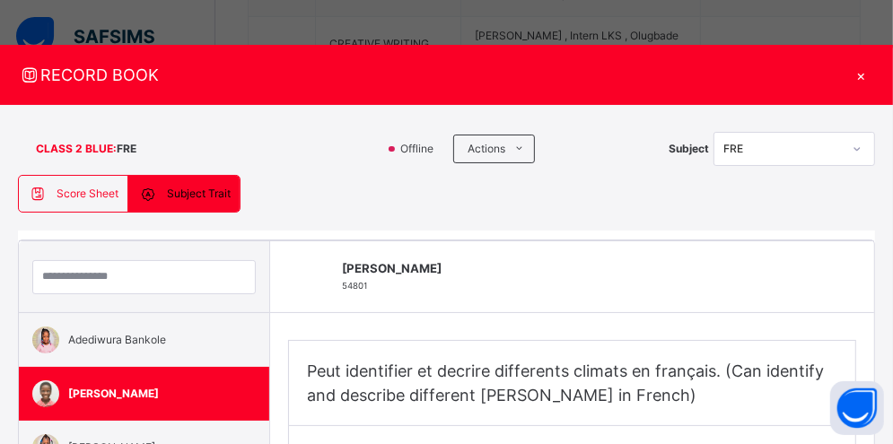
type input "**********"
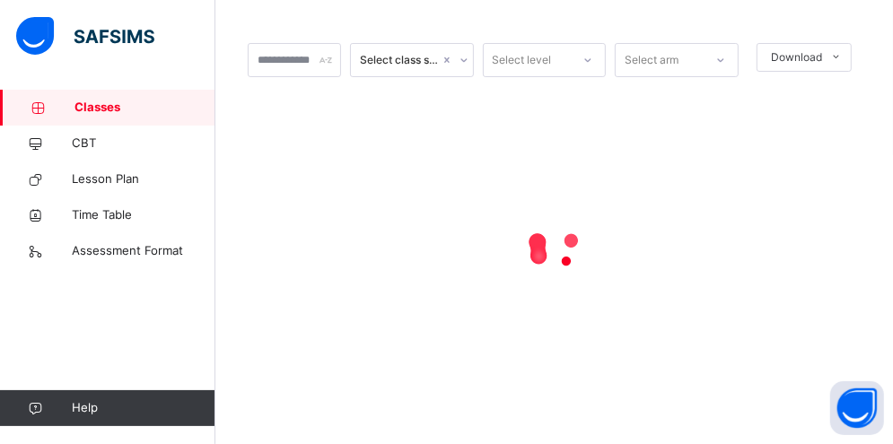
scroll to position [165, 0]
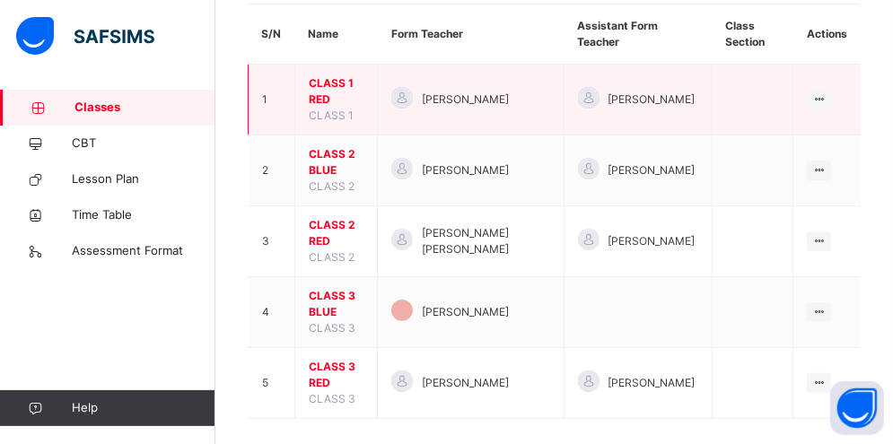
click at [354, 77] on span "CLASS 1 RED" at bounding box center [336, 91] width 55 height 32
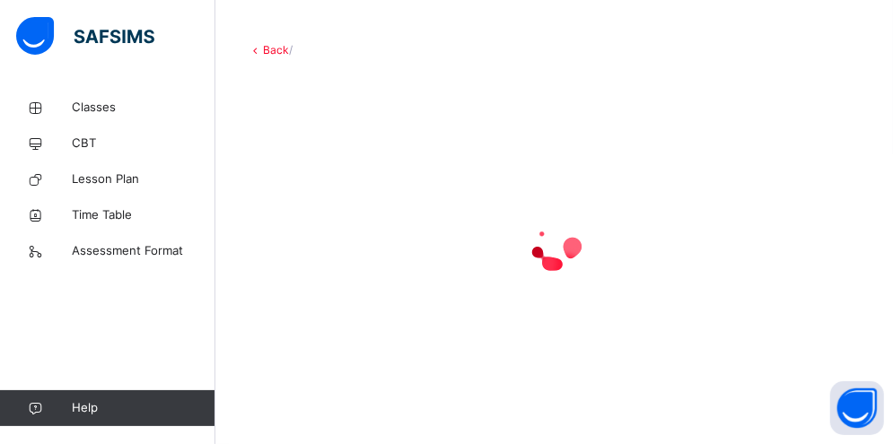
scroll to position [74, 0]
click at [354, 77] on div at bounding box center [554, 247] width 613 height 341
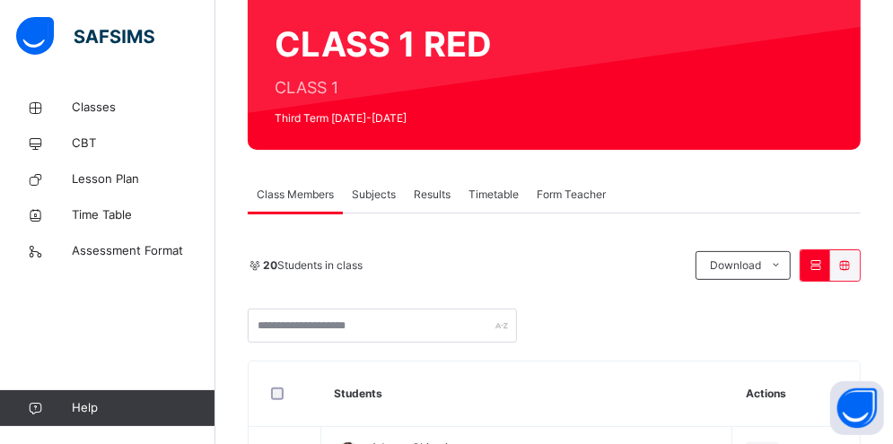
scroll to position [163, 0]
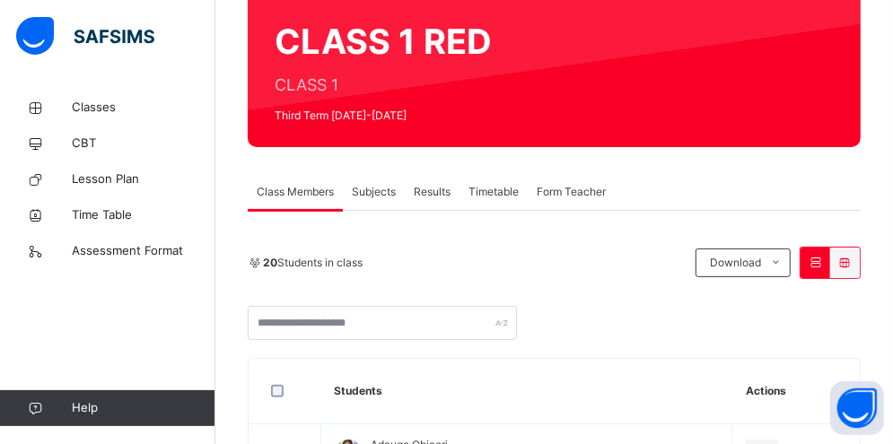
click at [359, 189] on span "Subjects" at bounding box center [374, 192] width 44 height 16
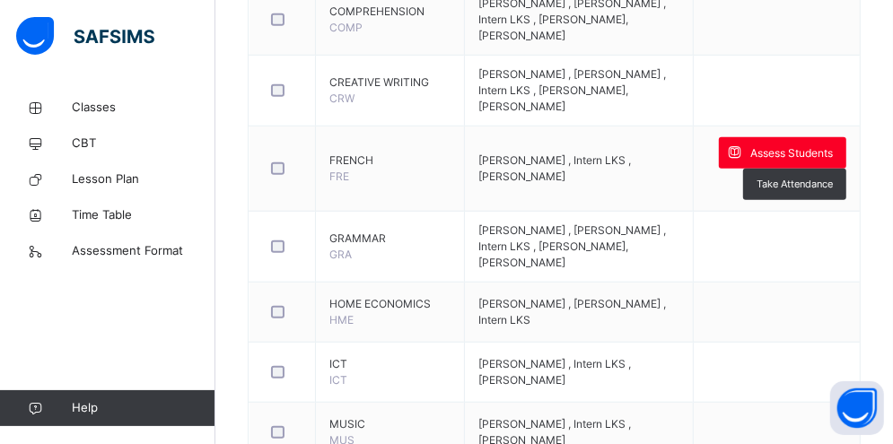
scroll to position [732, 0]
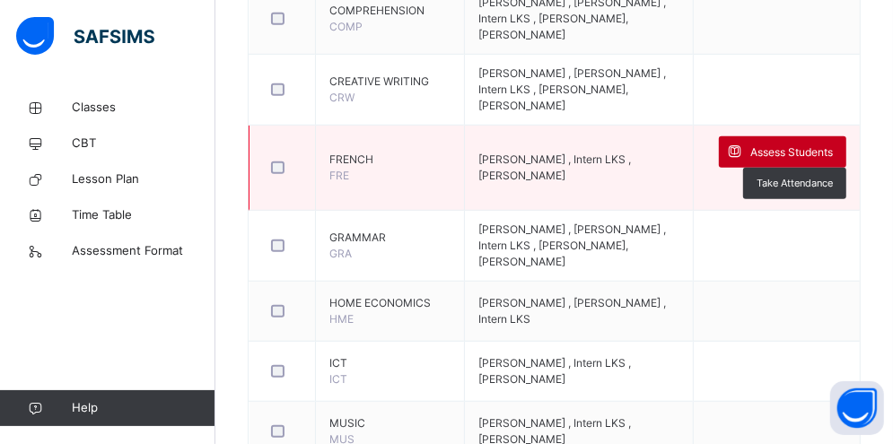
click at [831, 152] on span "Assess Students" at bounding box center [791, 153] width 83 height 16
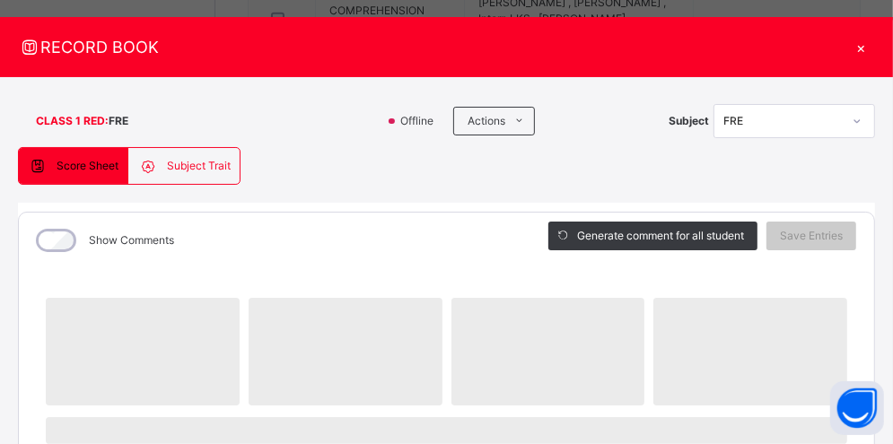
scroll to position [31, 0]
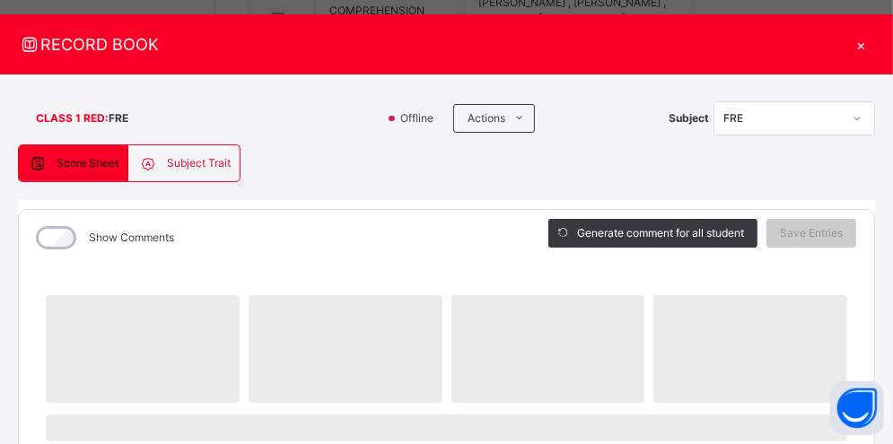
click at [194, 162] on span "Subject Trait" at bounding box center [199, 163] width 64 height 16
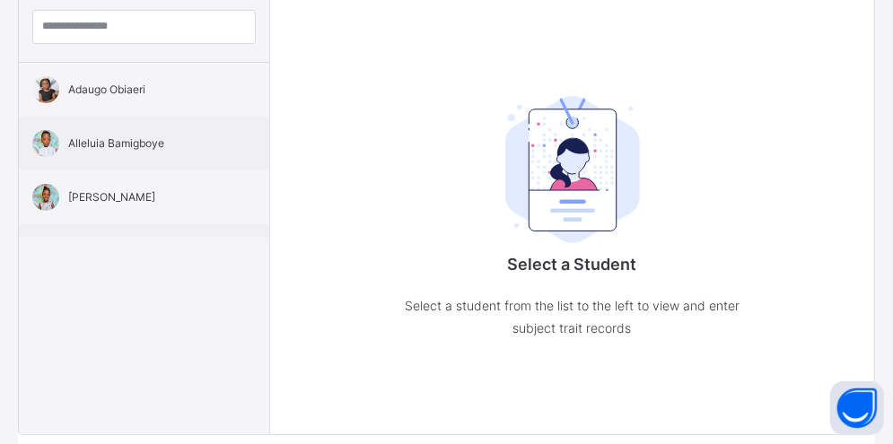
scroll to position [311, 0]
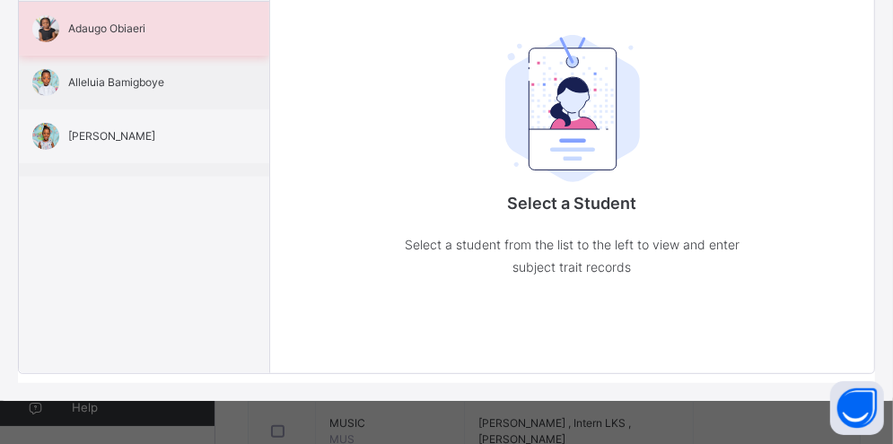
click at [124, 45] on div "Adaugo Obiaeri" at bounding box center [144, 29] width 250 height 54
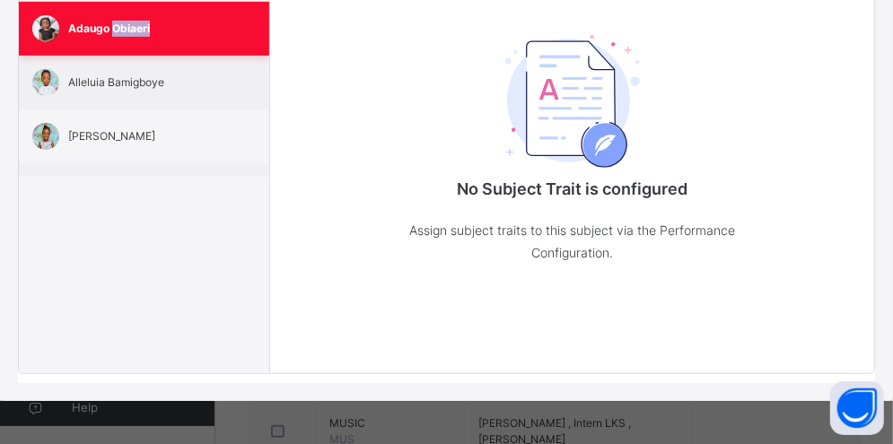
click at [124, 45] on div "Adaugo Obiaeri" at bounding box center [144, 29] width 250 height 54
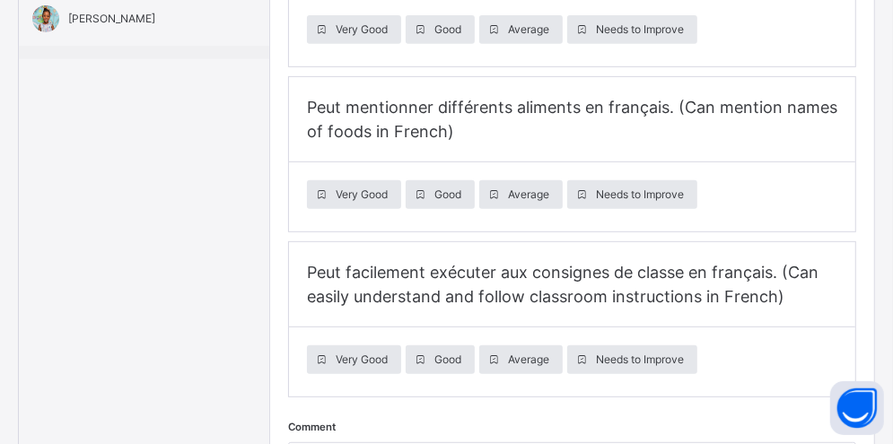
scroll to position [445, 0]
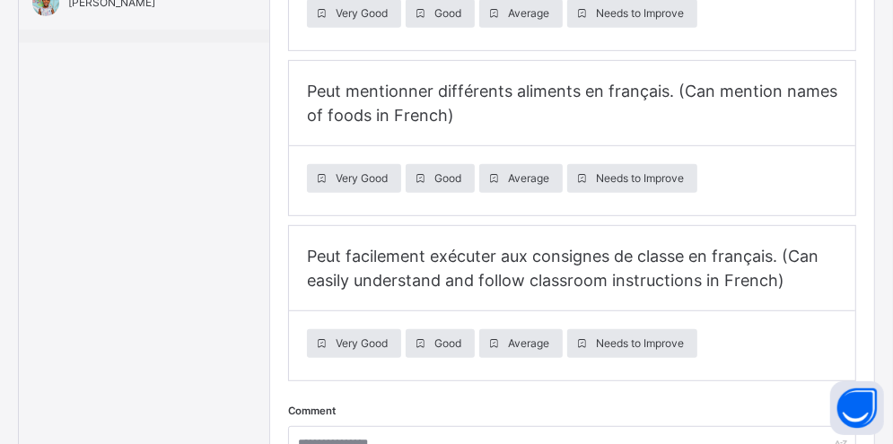
type input "**********"
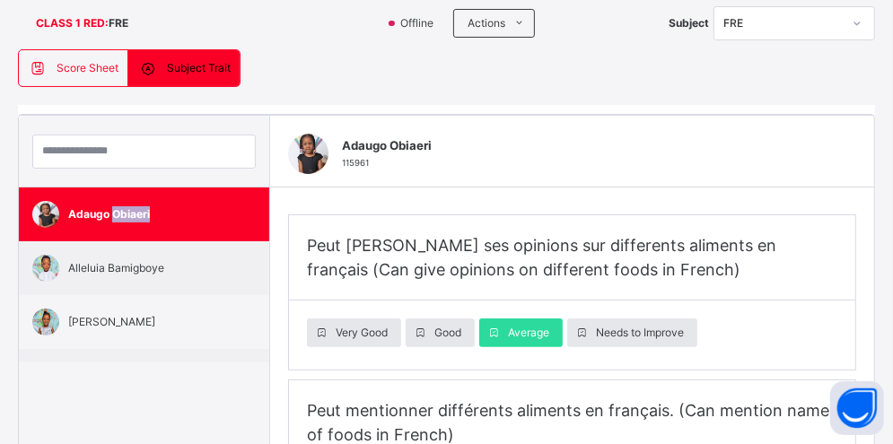
scroll to position [125, 0]
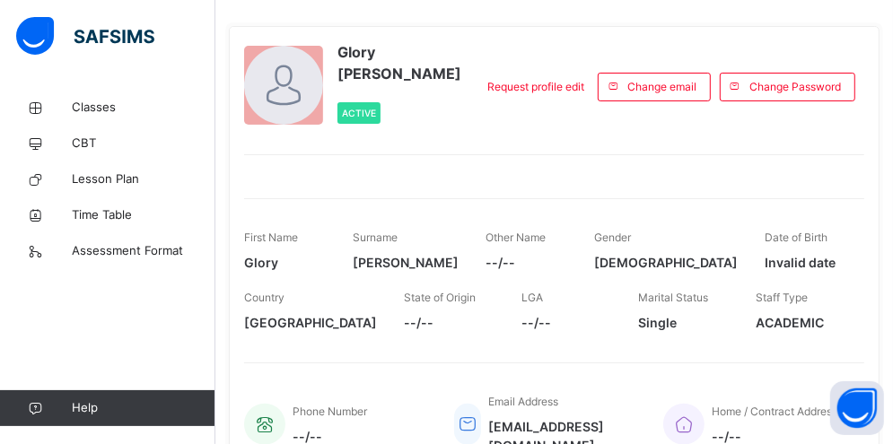
scroll to position [76, 0]
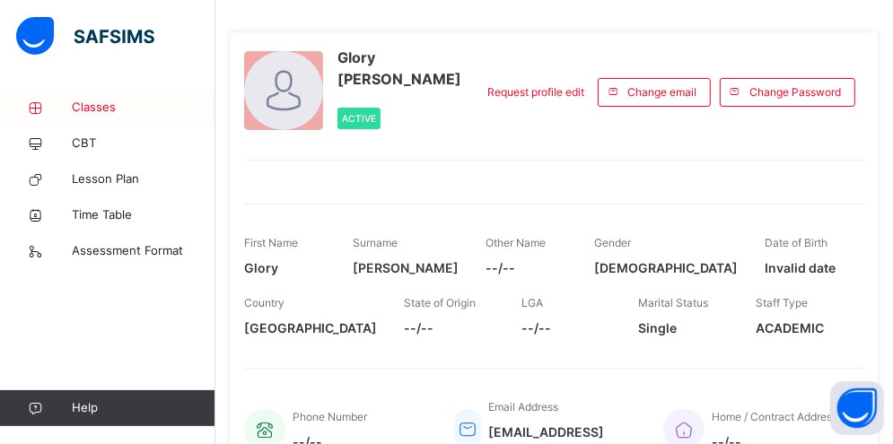
click at [101, 111] on span "Classes" at bounding box center [144, 108] width 144 height 18
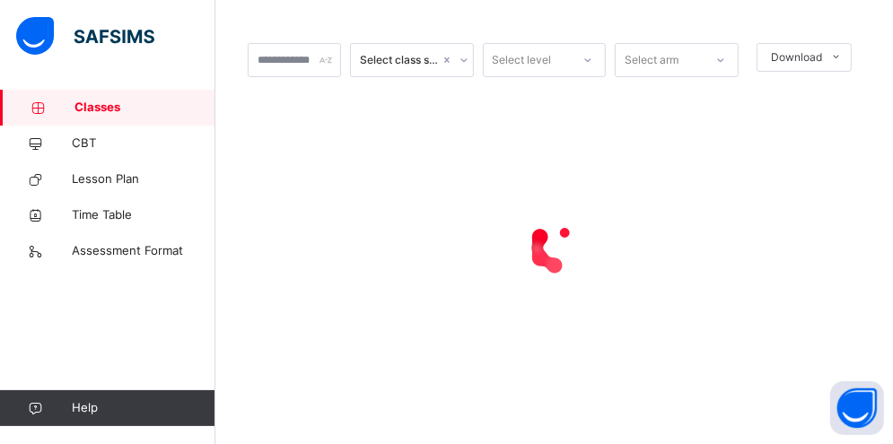
click at [101, 111] on span "Classes" at bounding box center [145, 108] width 141 height 18
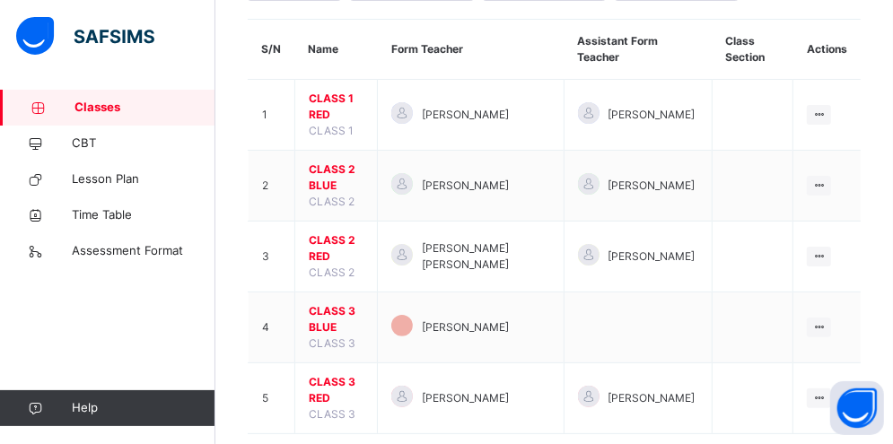
scroll to position [165, 0]
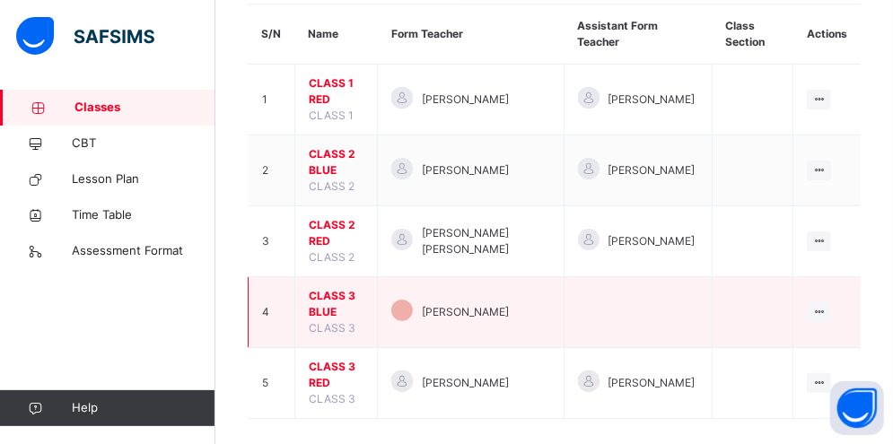
click at [322, 288] on span "CLASS 3 BLUE" at bounding box center [336, 304] width 55 height 32
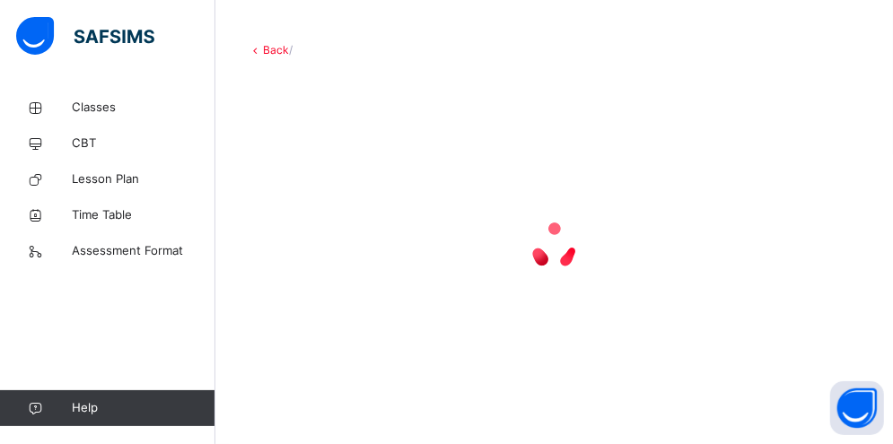
scroll to position [74, 0]
click at [322, 279] on div at bounding box center [554, 248] width 613 height 72
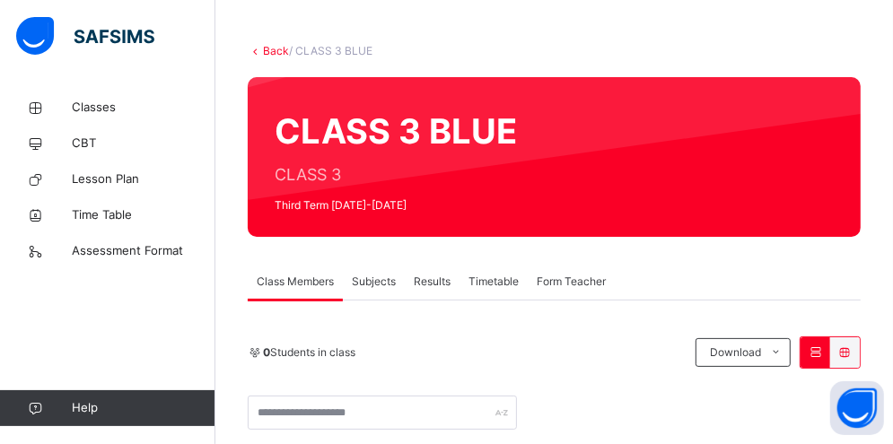
scroll to position [165, 0]
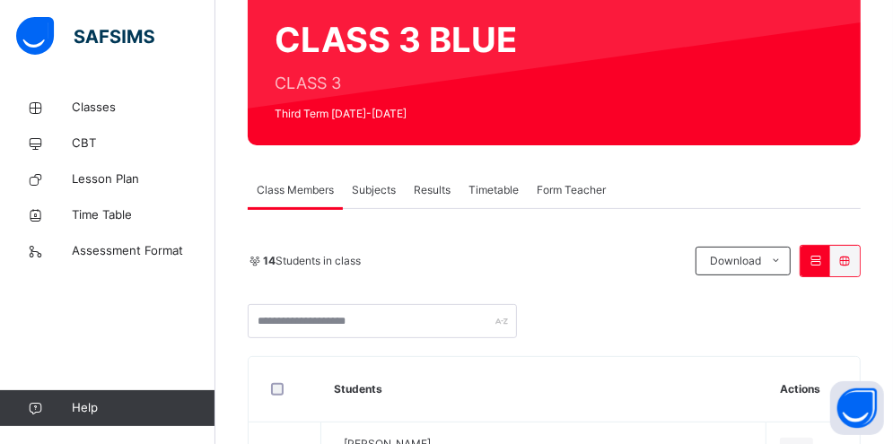
click at [386, 187] on span "Subjects" at bounding box center [374, 190] width 44 height 16
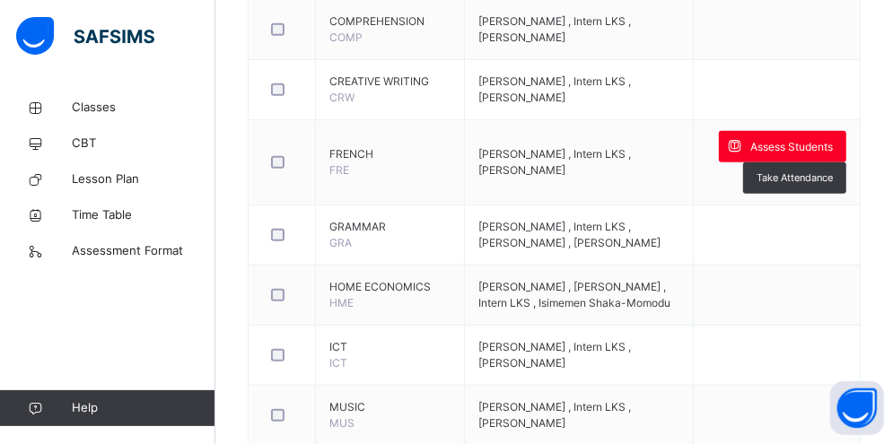
scroll to position [719, 0]
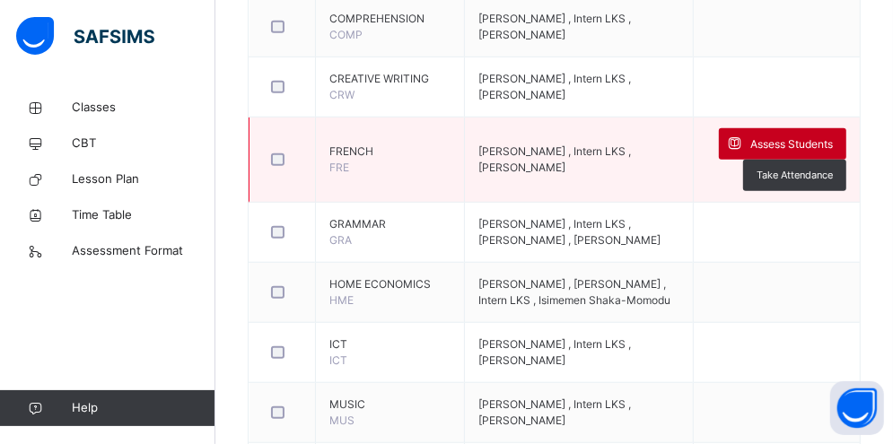
click at [799, 136] on span "Assess Students" at bounding box center [791, 144] width 83 height 16
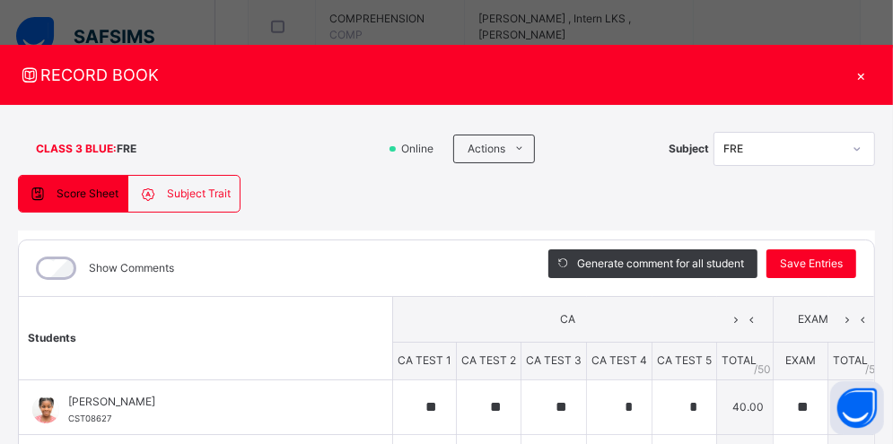
click at [206, 180] on div "Subject Trait" at bounding box center [183, 194] width 110 height 36
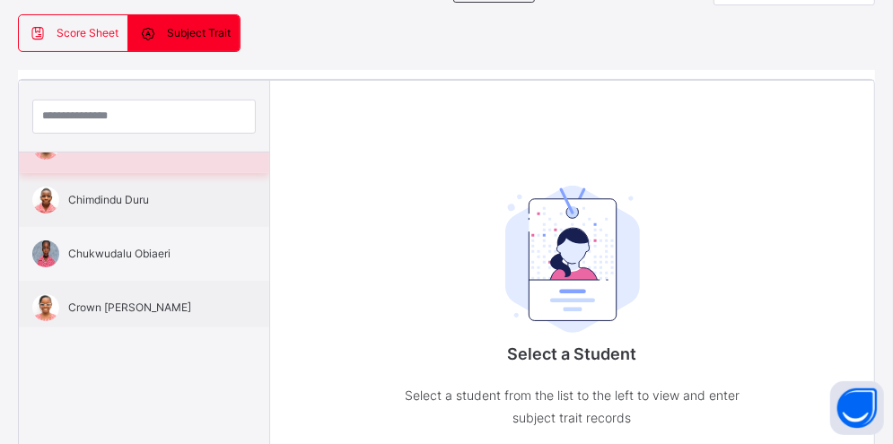
scroll to position [0, 0]
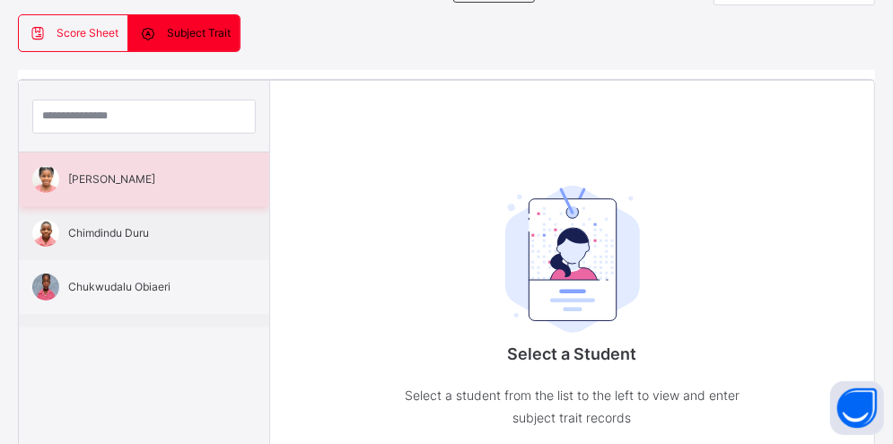
click at [116, 180] on span "[PERSON_NAME]" at bounding box center [148, 179] width 161 height 16
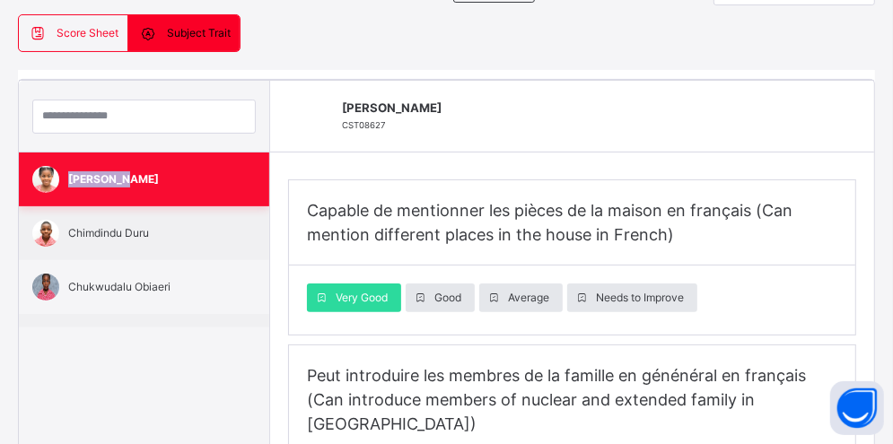
click at [116, 180] on span "[PERSON_NAME]" at bounding box center [148, 179] width 161 height 16
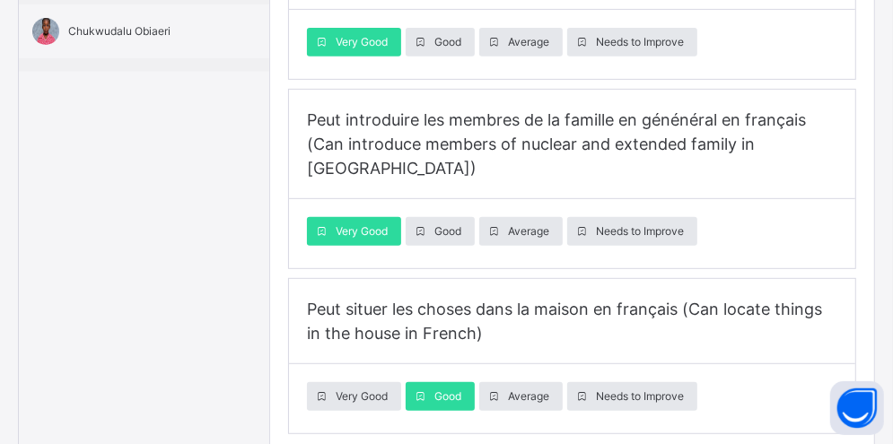
scroll to position [434, 0]
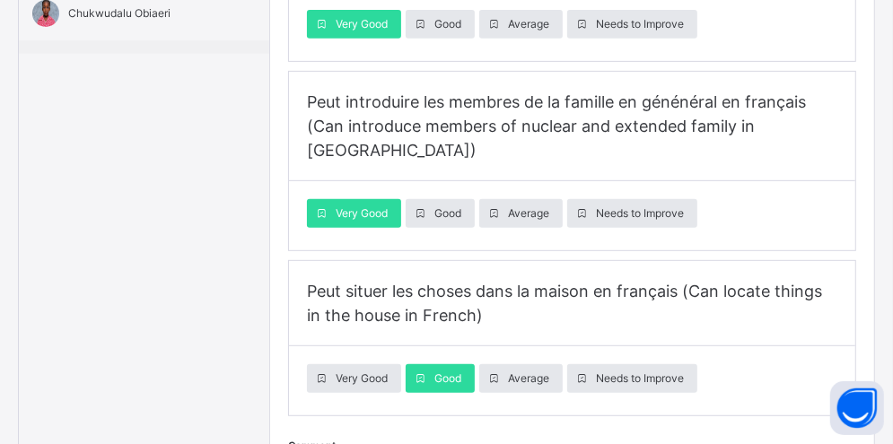
click at [473, 137] on div "Peut introduire les membres de la famille en génénéral en français (Can introdu…" at bounding box center [572, 127] width 566 height 110
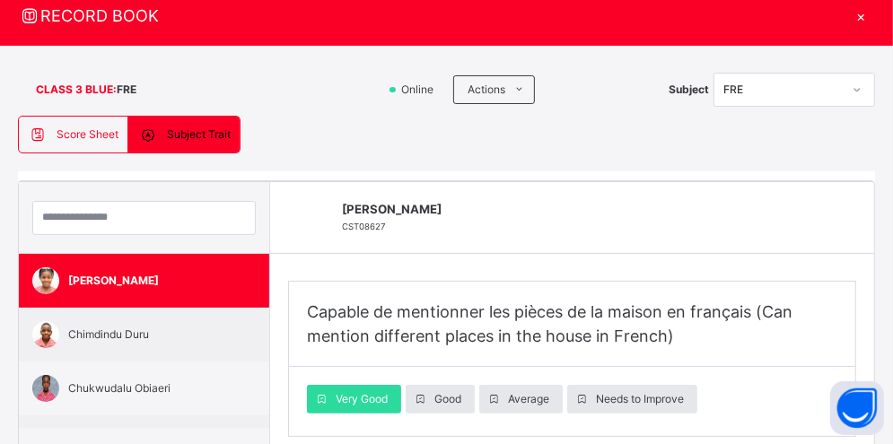
scroll to position [46, 0]
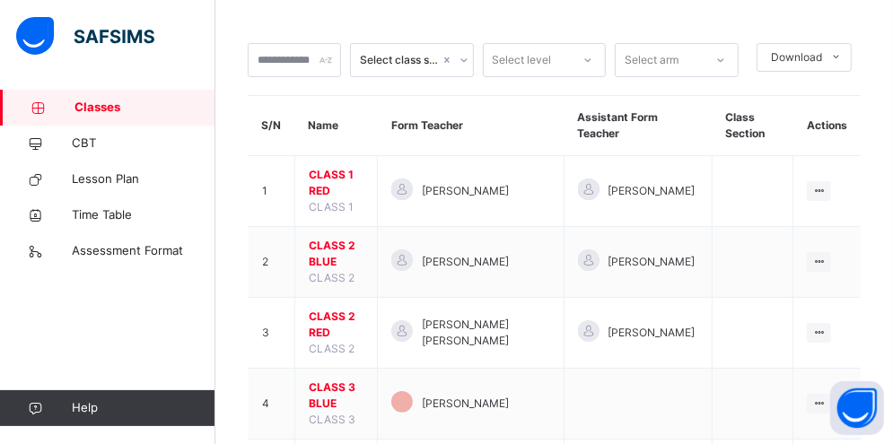
scroll to position [165, 0]
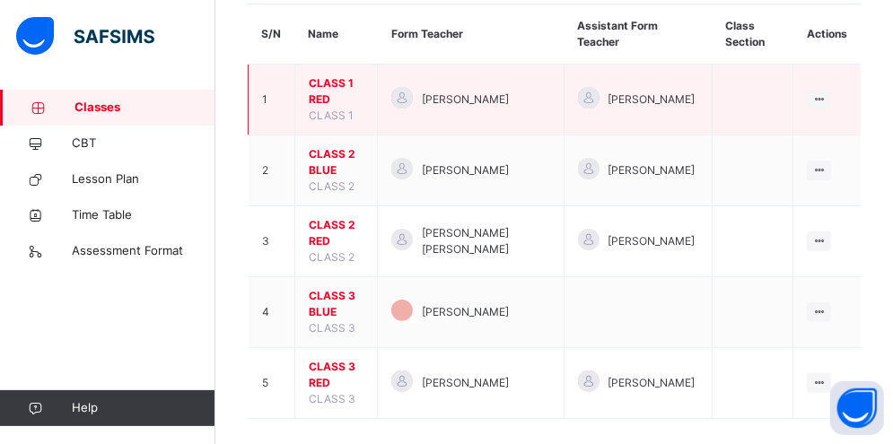
click at [354, 83] on span "CLASS 1 RED" at bounding box center [336, 91] width 55 height 32
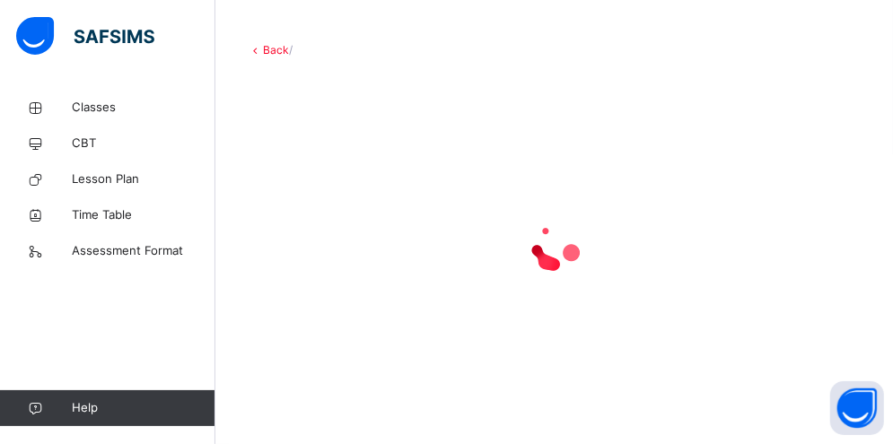
scroll to position [74, 0]
click at [354, 83] on div at bounding box center [554, 247] width 613 height 341
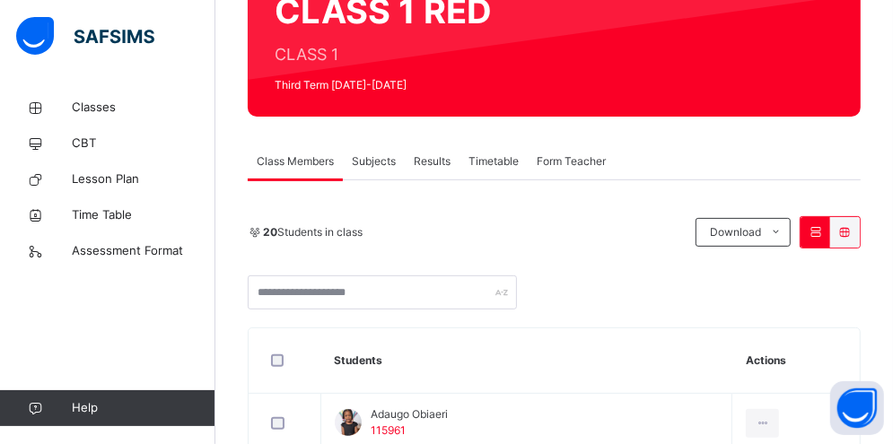
scroll to position [198, 0]
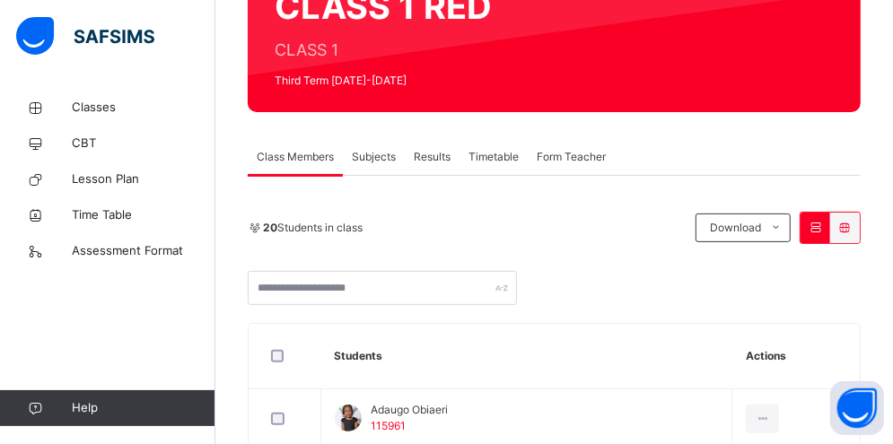
click at [392, 146] on div "Subjects" at bounding box center [374, 157] width 62 height 36
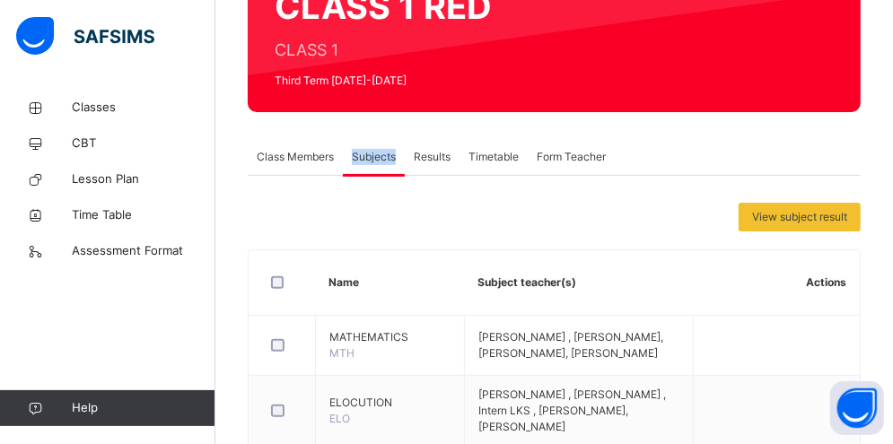
click at [392, 146] on div "Subjects" at bounding box center [374, 157] width 62 height 36
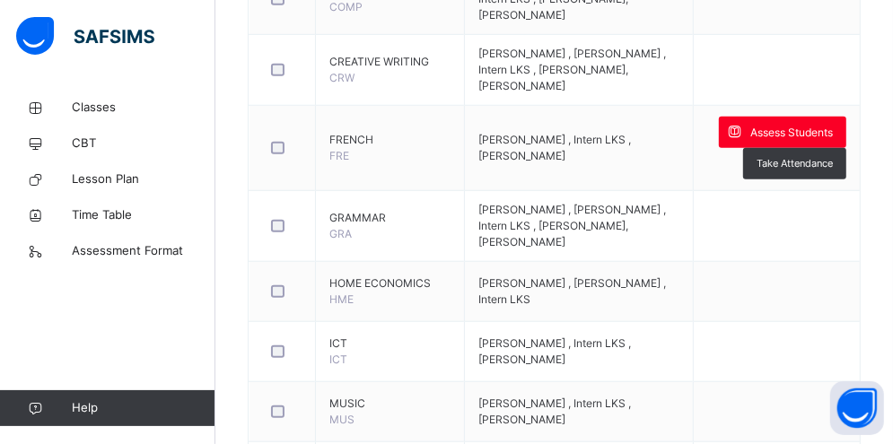
scroll to position [753, 0]
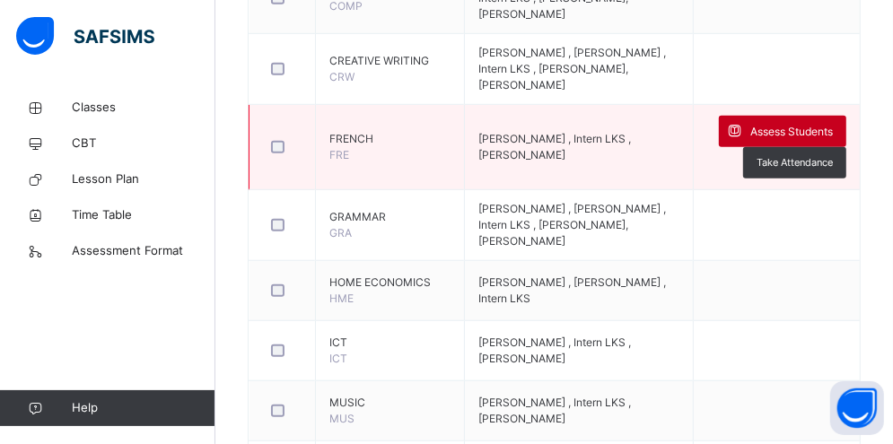
click at [822, 130] on span "Assess Students" at bounding box center [791, 132] width 83 height 16
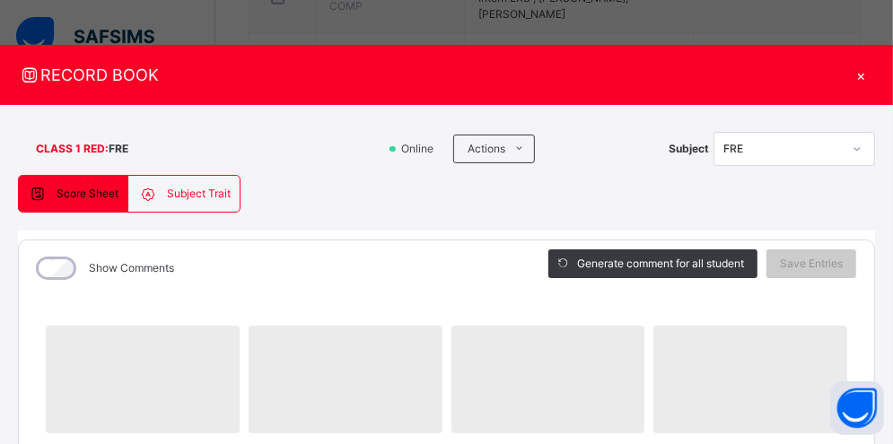
click at [187, 193] on span "Subject Trait" at bounding box center [199, 194] width 64 height 16
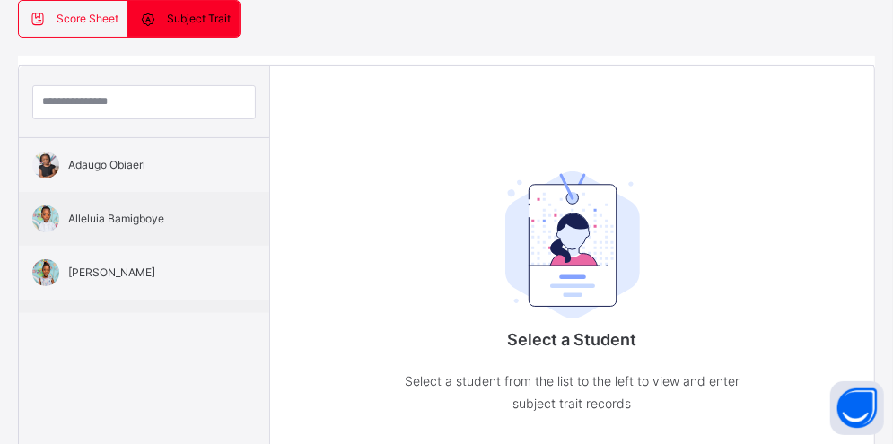
scroll to position [178, 0]
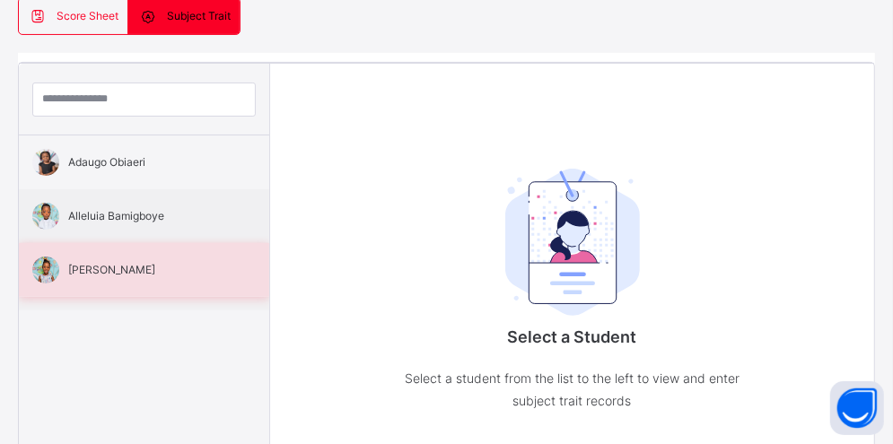
click at [231, 243] on div "[PERSON_NAME]" at bounding box center [144, 270] width 250 height 54
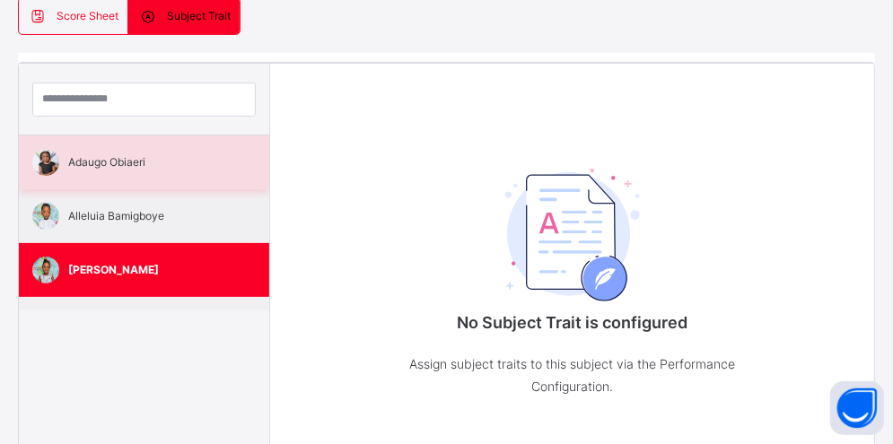
click at [150, 162] on span "Adaugo Obiaeri" at bounding box center [148, 162] width 161 height 16
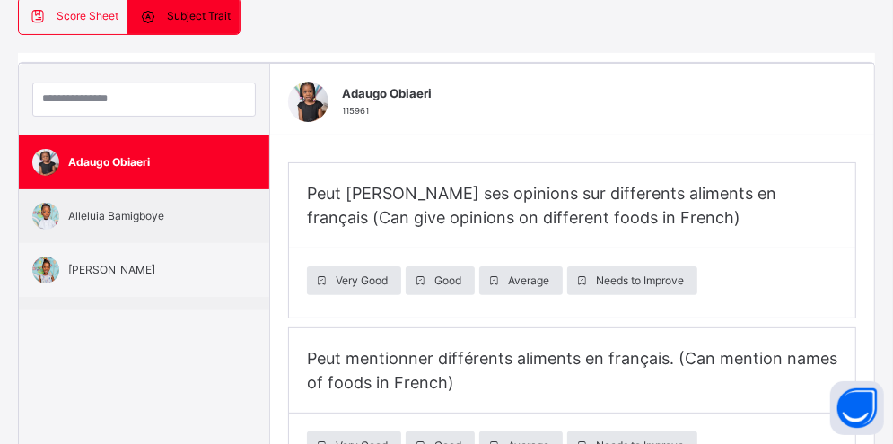
type input "**********"
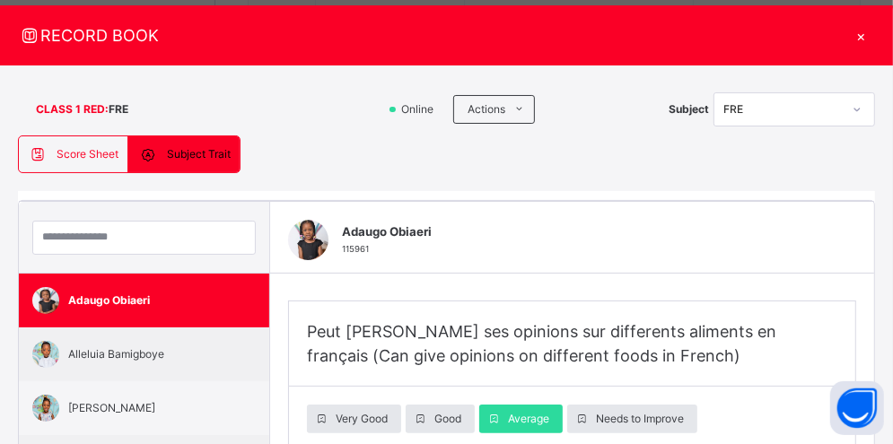
scroll to position [41, 0]
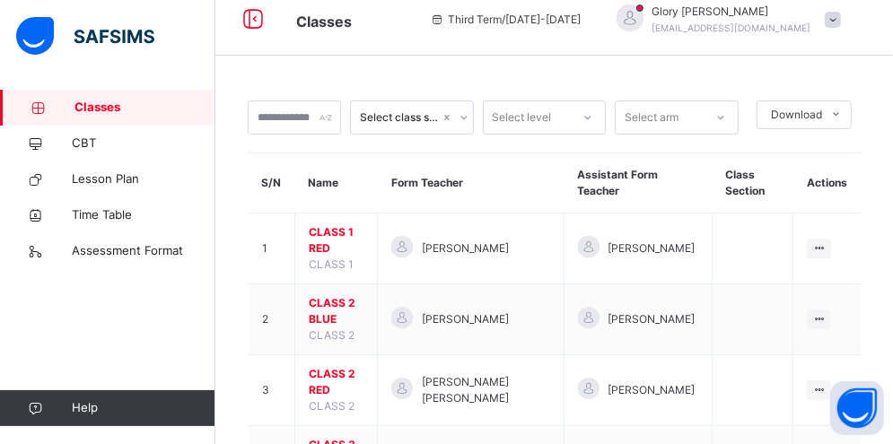
scroll to position [15, 0]
drag, startPoint x: 772, startPoint y: 118, endPoint x: 741, endPoint y: 122, distance: 31.7
click at [741, 122] on div "Select class section Select level Select arm Download Pdf Report Excel Report" at bounding box center [554, 118] width 613 height 34
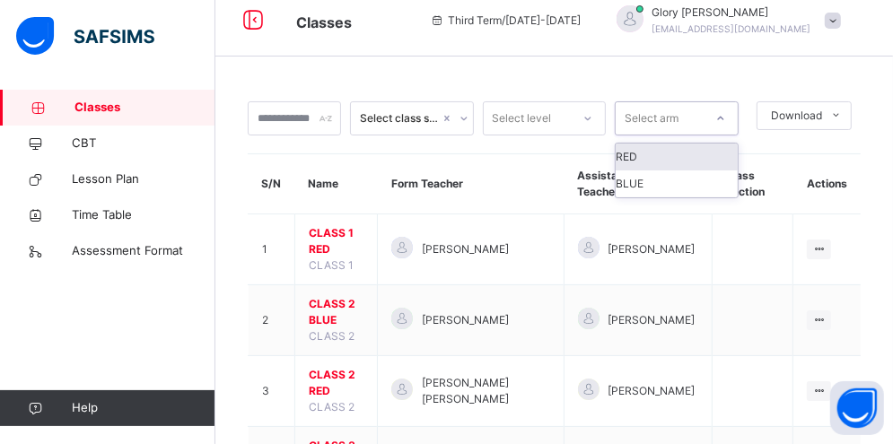
click at [726, 122] on icon at bounding box center [720, 119] width 11 height 18
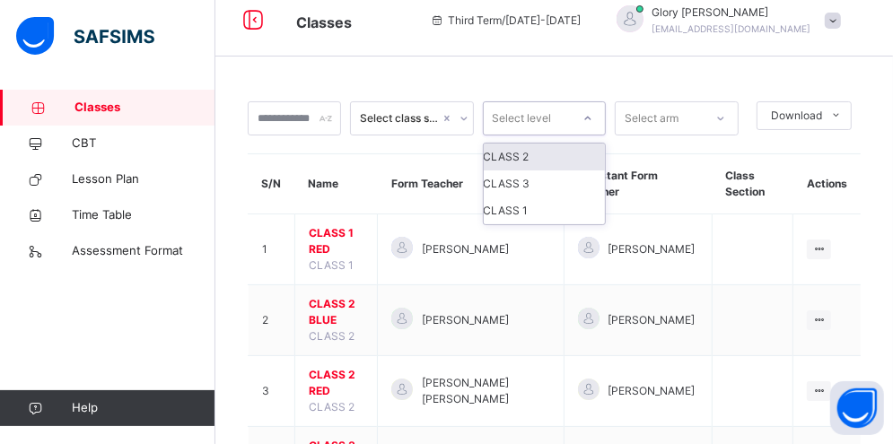
click at [593, 111] on icon at bounding box center [588, 119] width 11 height 18
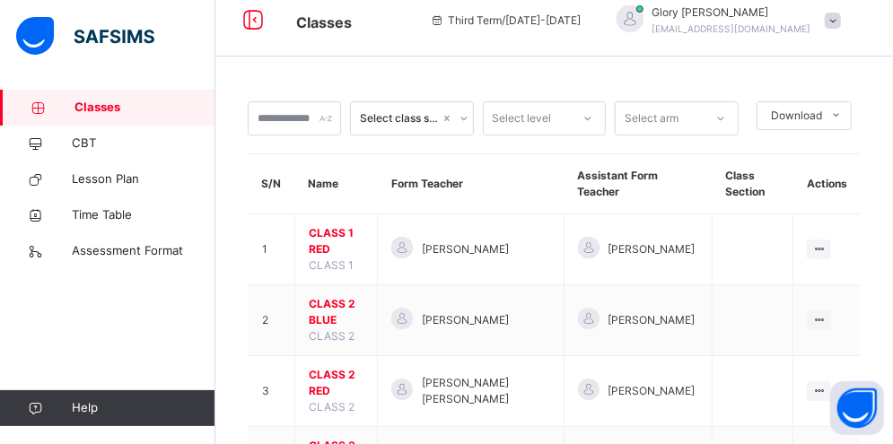
click at [484, 110] on div "Select class section Select level Select arm Download Pdf Report Excel Report" at bounding box center [554, 118] width 613 height 34
click at [469, 117] on icon at bounding box center [464, 119] width 11 height 18
click at [468, 118] on icon at bounding box center [464, 119] width 11 height 18
click at [417, 114] on div "Select class section" at bounding box center [400, 118] width 81 height 16
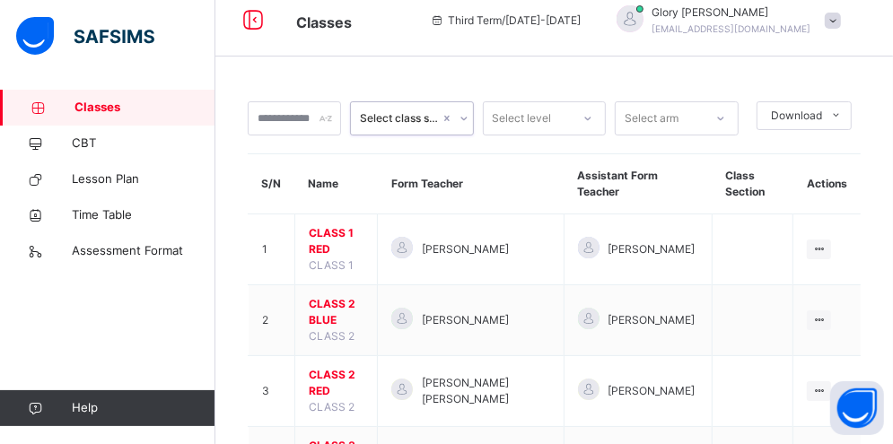
click at [399, 112] on div "Select class section" at bounding box center [400, 118] width 81 height 16
click at [329, 119] on div at bounding box center [294, 118] width 93 height 34
click at [445, 23] on icon at bounding box center [437, 19] width 15 height 13
click at [447, 39] on div "Third Term / [DATE]-[DATE]" at bounding box center [505, 21] width 169 height 72
click at [445, 19] on icon at bounding box center [437, 19] width 15 height 13
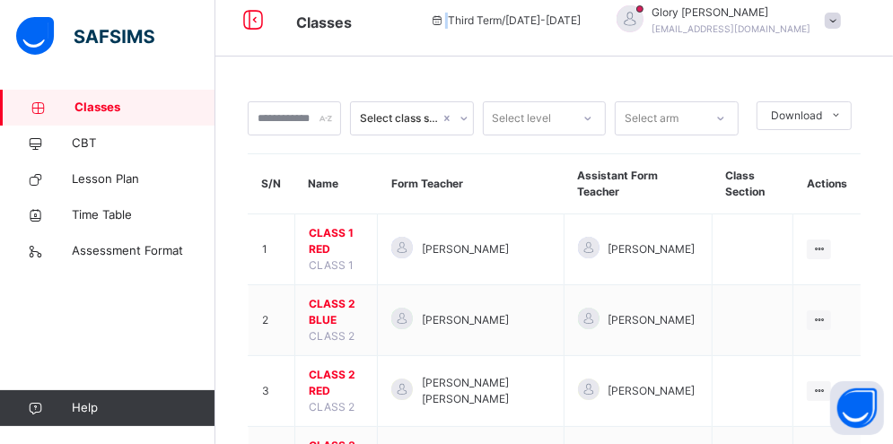
click at [445, 19] on icon at bounding box center [437, 19] width 15 height 13
click at [841, 23] on span at bounding box center [833, 21] width 16 height 16
drag, startPoint x: 476, startPoint y: 23, endPoint x: 592, endPoint y: 19, distance: 116.8
click at [592, 19] on div "Classes Third Term / [DATE]-[DATE] Glory Emmanuel [EMAIL_ADDRESS][DOMAIN_NAME]" at bounding box center [446, 21] width 893 height 72
click at [581, 19] on span "Third Term / [DATE]-[DATE]" at bounding box center [505, 21] width 151 height 16
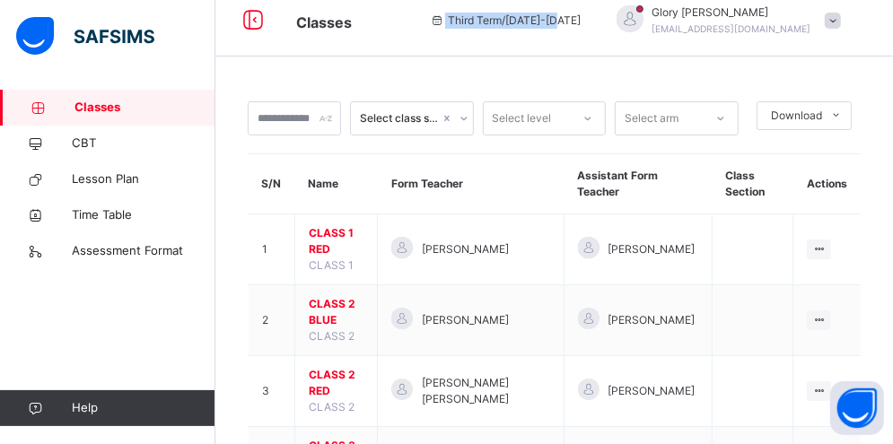
click at [590, 19] on div "Third Term / [DATE]-[DATE]" at bounding box center [505, 21] width 169 height 72
click at [564, 15] on span "Third Term / [DATE]-[DATE]" at bounding box center [505, 21] width 151 height 16
click at [559, 15] on span "Third Term / [DATE]-[DATE]" at bounding box center [505, 21] width 151 height 16
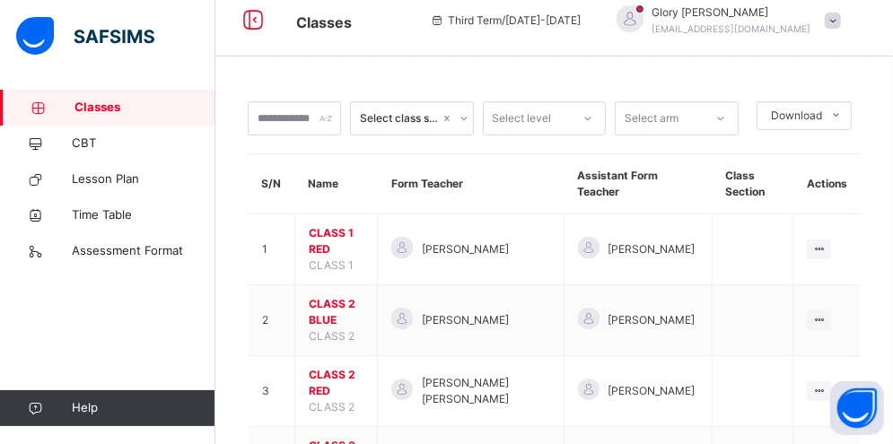
drag, startPoint x: 559, startPoint y: 15, endPoint x: 412, endPoint y: 28, distance: 147.7
click at [403, 28] on span "Classes" at bounding box center [349, 21] width 107 height 30
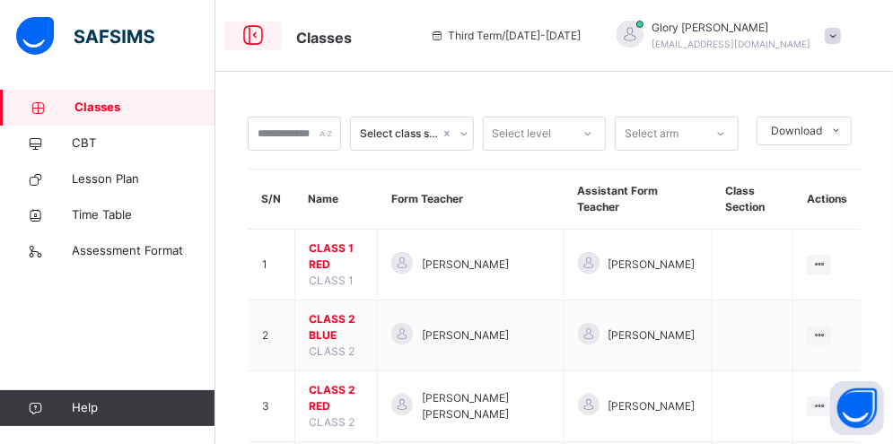
click at [262, 35] on icon at bounding box center [253, 36] width 31 height 32
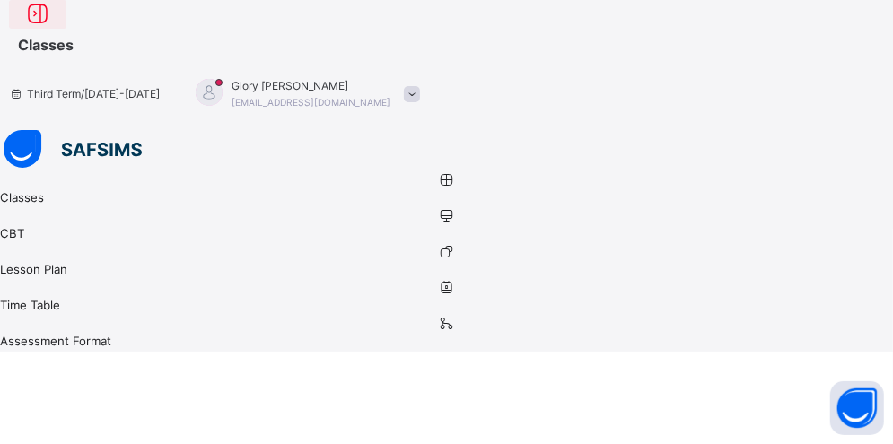
click at [53, 31] on icon at bounding box center [37, 14] width 31 height 32
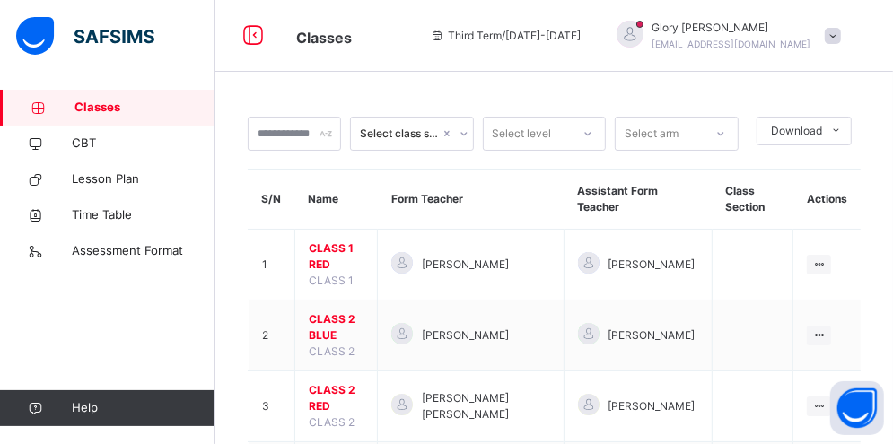
click at [513, 31] on span "Third Term / [DATE]-[DATE]" at bounding box center [505, 36] width 151 height 16
click at [497, 39] on span "Third Term / [DATE]-[DATE]" at bounding box center [505, 36] width 151 height 16
click at [470, 29] on span "Third Term / [DATE]-[DATE]" at bounding box center [505, 36] width 151 height 16
click at [445, 39] on icon at bounding box center [437, 35] width 15 height 13
click at [527, 40] on span "Third Term / [DATE]-[DATE]" at bounding box center [505, 36] width 151 height 16
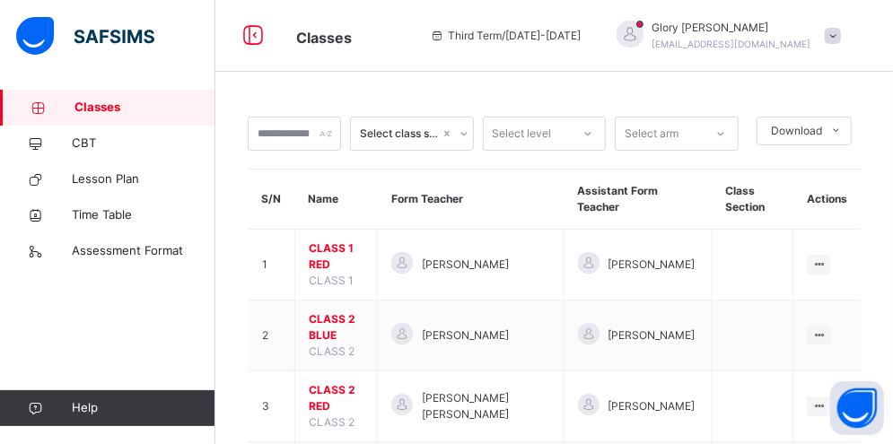
click at [527, 40] on span "Third Term / [DATE]-[DATE]" at bounding box center [505, 36] width 151 height 16
drag, startPoint x: 574, startPoint y: 46, endPoint x: 582, endPoint y: 38, distance: 10.8
click at [582, 38] on div "Third Term / [DATE]-[DATE]" at bounding box center [505, 36] width 169 height 72
click at [581, 38] on span "Third Term / [DATE]-[DATE]" at bounding box center [505, 36] width 151 height 16
click at [517, 28] on span "Third Term / [DATE]-[DATE]" at bounding box center [505, 36] width 151 height 16
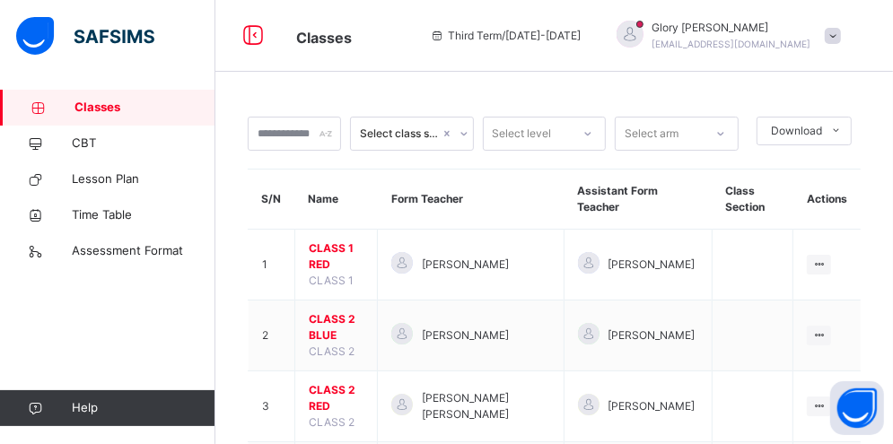
click at [490, 31] on span "Third Term / [DATE]-[DATE]" at bounding box center [505, 36] width 151 height 16
click at [482, 31] on span "Third Term / [DATE]-[DATE]" at bounding box center [505, 36] width 151 height 16
drag, startPoint x: 482, startPoint y: 31, endPoint x: 447, endPoint y: 40, distance: 36.4
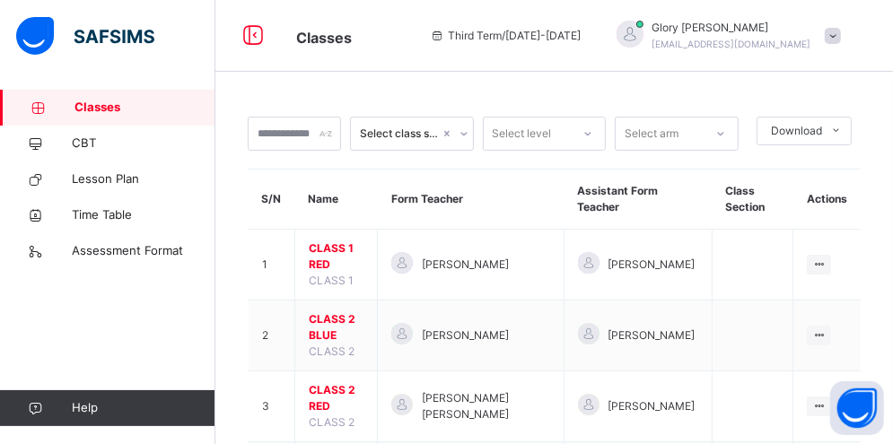
click at [447, 40] on div "Third Term / [DATE]-[DATE]" at bounding box center [505, 36] width 169 height 72
click at [445, 39] on icon at bounding box center [437, 35] width 15 height 13
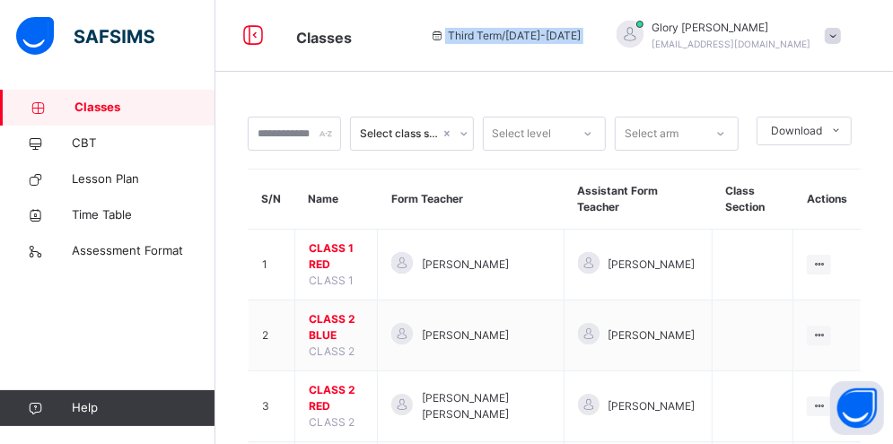
click at [491, 67] on div "Third Term / [DATE]-[DATE]" at bounding box center [505, 36] width 169 height 72
click at [39, 112] on icon at bounding box center [39, 107] width 72 height 13
click at [465, 26] on div "Third Term / [DATE]-[DATE]" at bounding box center [505, 36] width 169 height 72
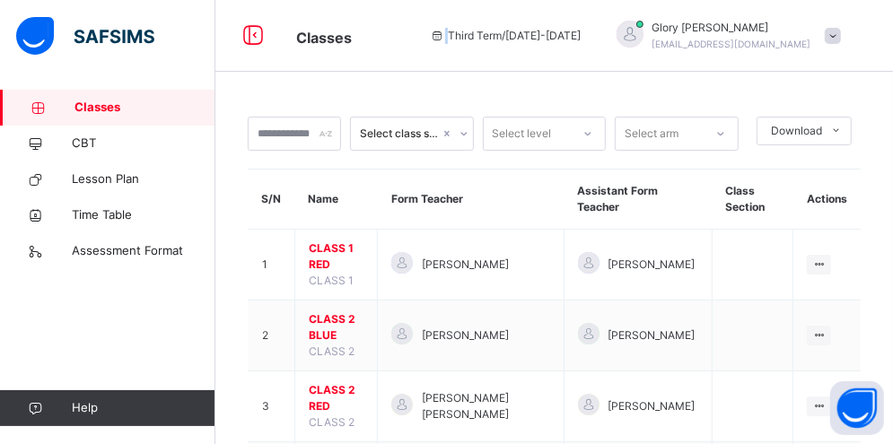
click at [465, 26] on div "Third Term / [DATE]-[DATE]" at bounding box center [505, 36] width 169 height 72
drag, startPoint x: 465, startPoint y: 26, endPoint x: 457, endPoint y: 31, distance: 9.2
click at [457, 31] on div "Third Term / [DATE]-[DATE]" at bounding box center [505, 36] width 169 height 72
click at [445, 31] on icon at bounding box center [437, 35] width 15 height 13
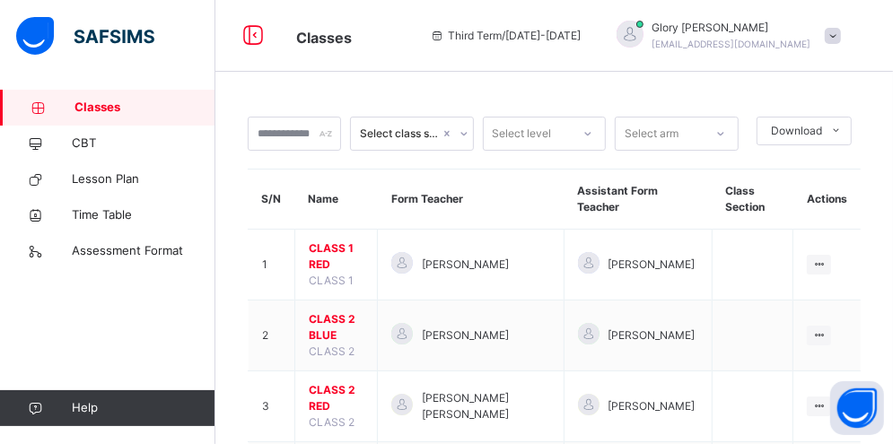
click at [558, 34] on span "Third Term / [DATE]-[DATE]" at bounding box center [505, 36] width 151 height 16
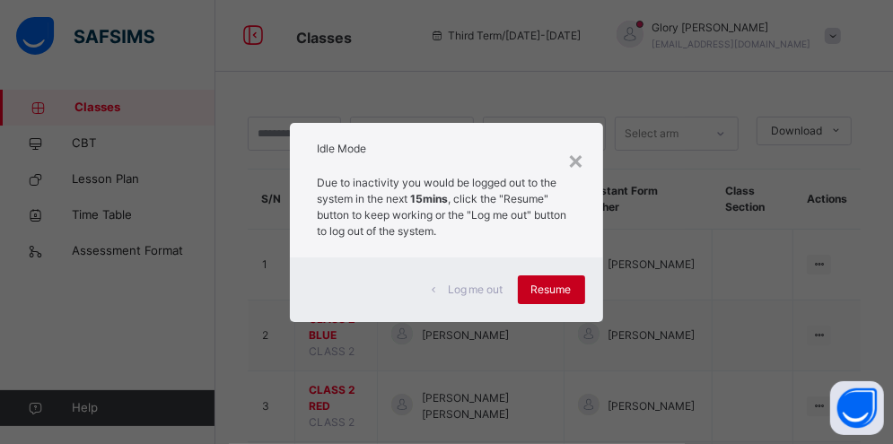
click at [549, 294] on span "Resume" at bounding box center [551, 290] width 40 height 16
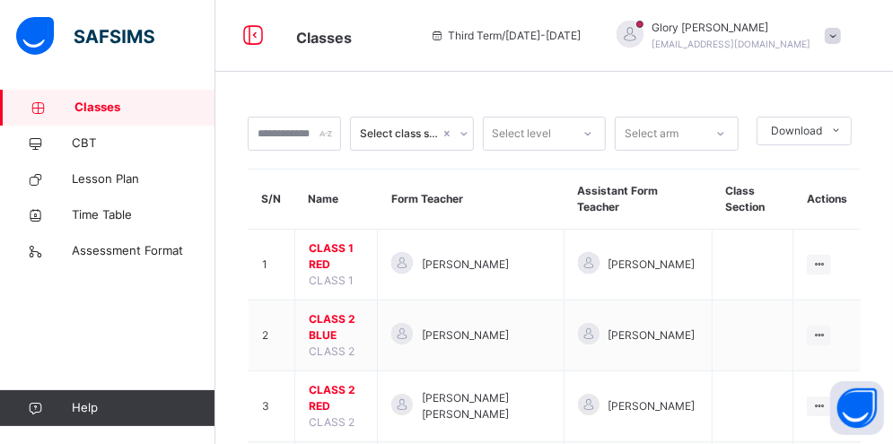
scroll to position [30, 0]
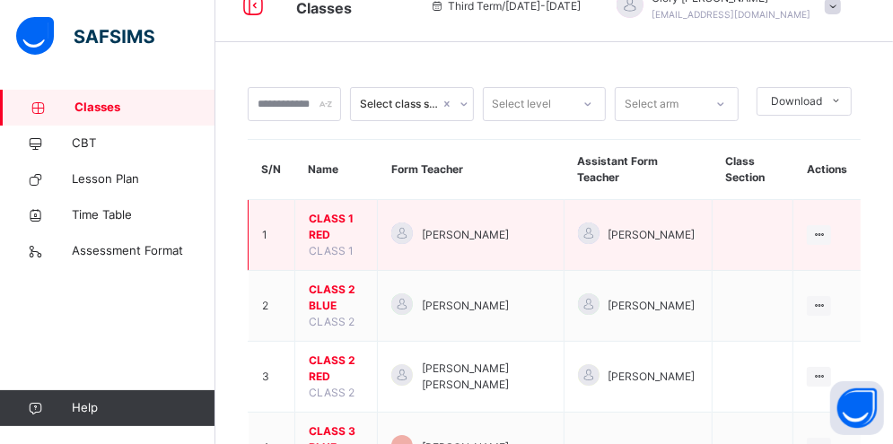
click at [364, 216] on span "CLASS 1 RED" at bounding box center [336, 227] width 55 height 32
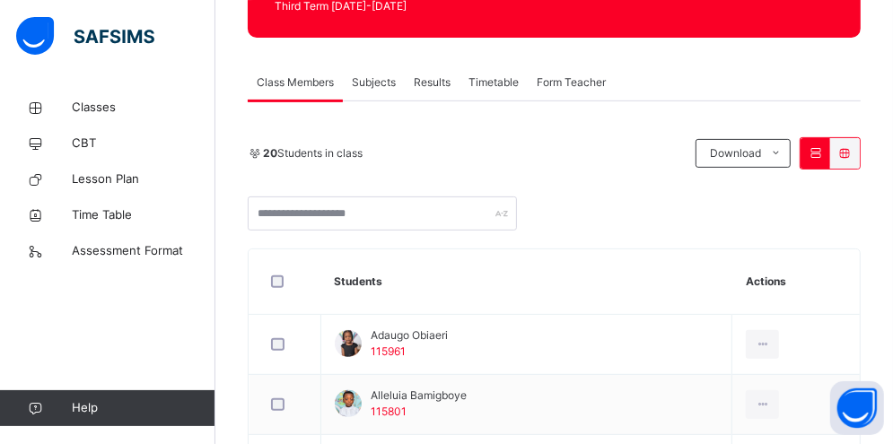
scroll to position [278, 0]
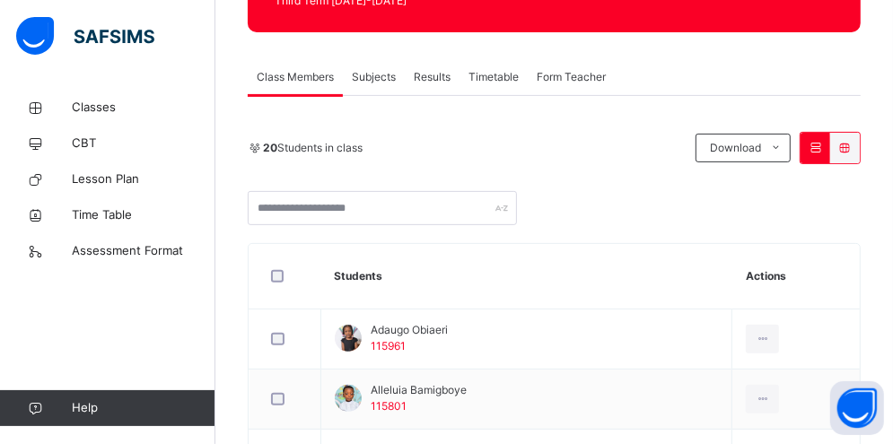
drag, startPoint x: 375, startPoint y: 95, endPoint x: 378, endPoint y: 81, distance: 14.6
click at [378, 81] on span "Subjects" at bounding box center [374, 77] width 44 height 16
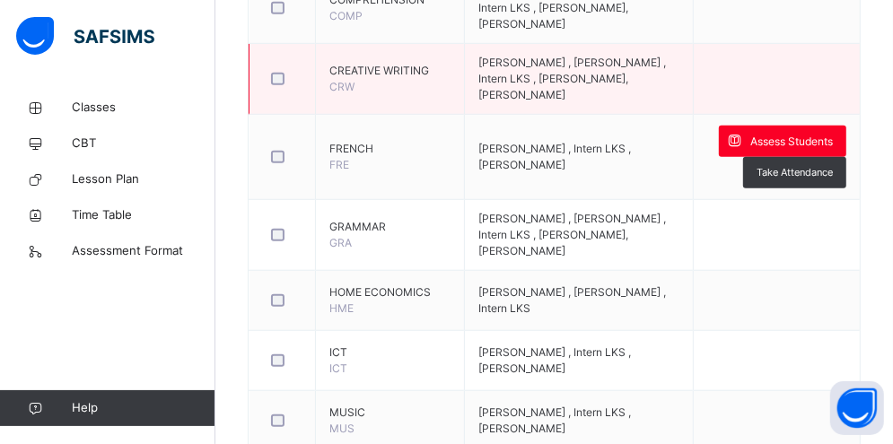
scroll to position [744, 0]
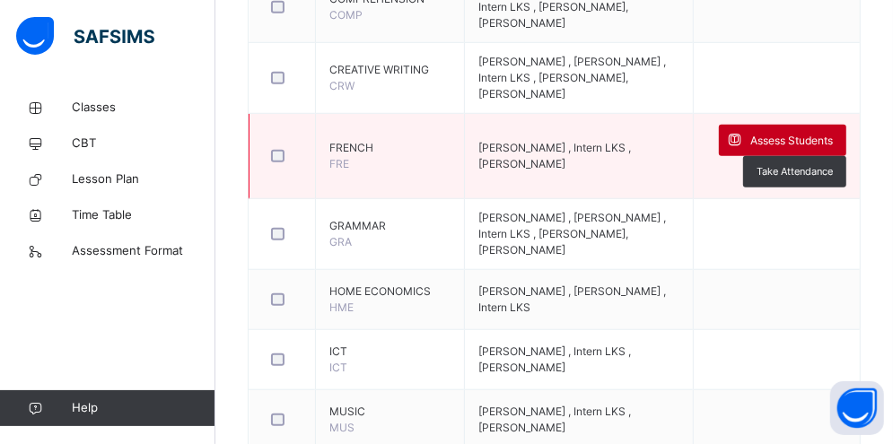
click at [830, 145] on span "Assess Students" at bounding box center [791, 141] width 83 height 16
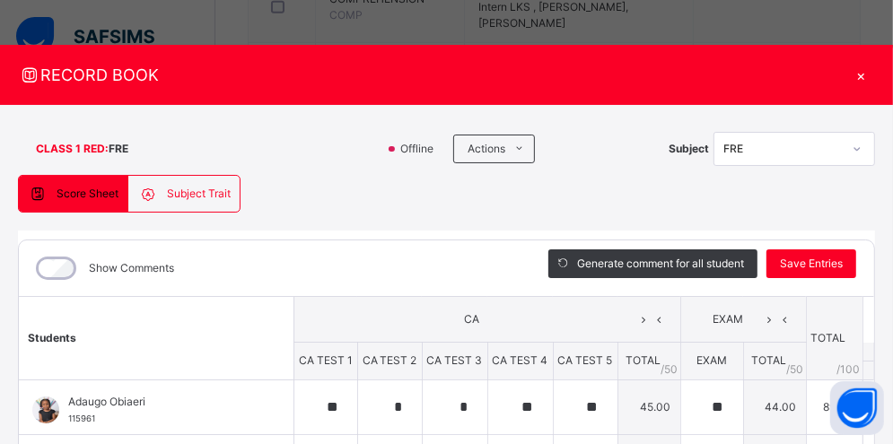
click at [200, 193] on span "Subject Trait" at bounding box center [199, 194] width 64 height 16
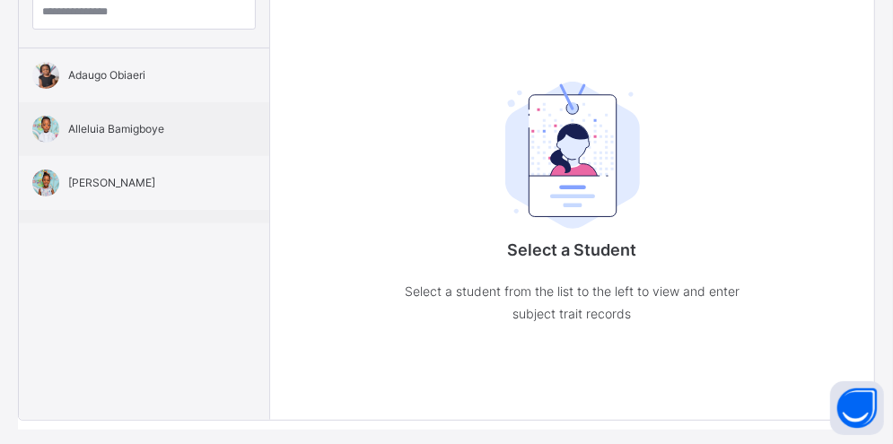
scroll to position [311, 0]
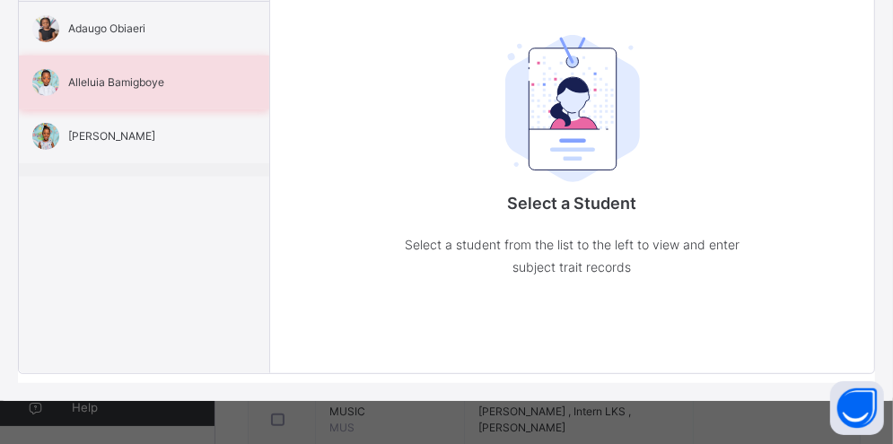
click at [118, 87] on span "Alleluia Bamigboye" at bounding box center [148, 83] width 161 height 16
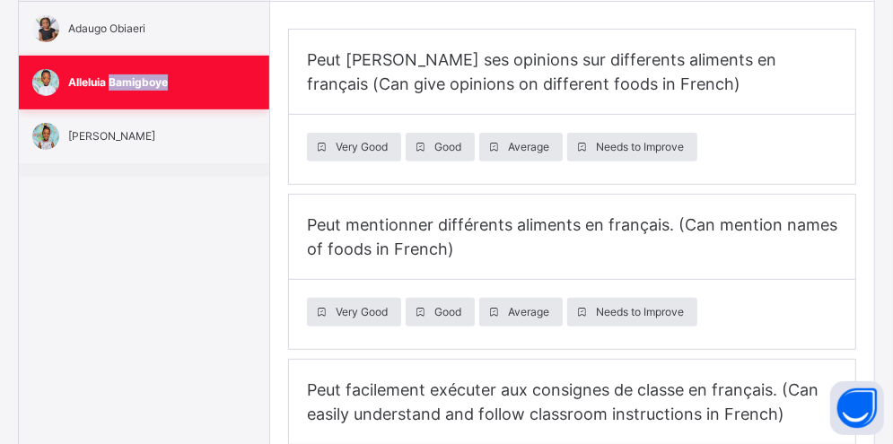
click at [118, 87] on span "Alleluia Bamigboye" at bounding box center [148, 83] width 161 height 16
type input "**********"
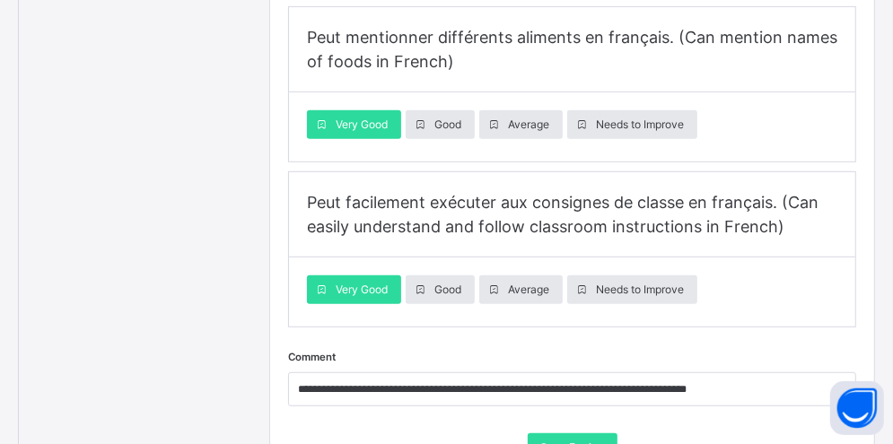
scroll to position [501, 0]
